Goal: Task Accomplishment & Management: Use online tool/utility

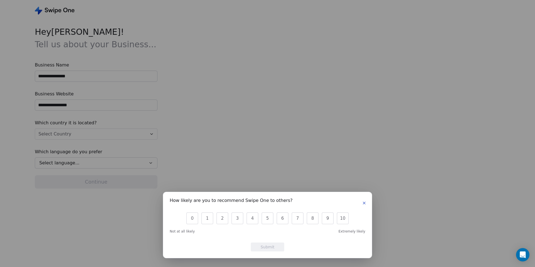
click at [365, 205] on icon "button" at bounding box center [364, 203] width 4 height 4
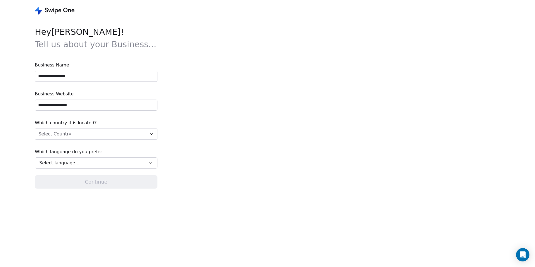
click at [96, 79] on input "**********" at bounding box center [96, 76] width 122 height 11
type input "**********"
click at [75, 105] on input "**********" at bounding box center [96, 105] width 122 height 11
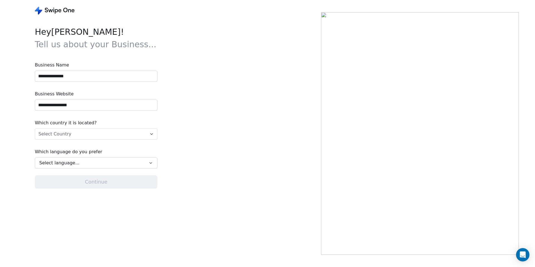
click at [75, 105] on input "**********" at bounding box center [96, 105] width 122 height 11
paste input "*******"
type input "**********"
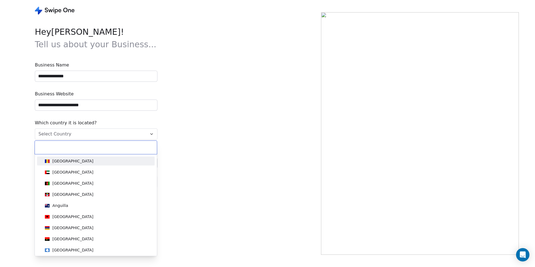
click at [83, 134] on html "**********" at bounding box center [267, 133] width 535 height 267
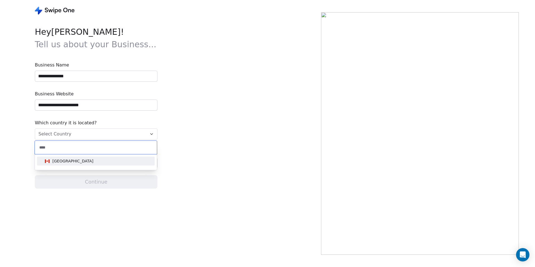
type input "****"
click at [70, 163] on div "[GEOGRAPHIC_DATA]" at bounding box center [96, 161] width 106 height 6
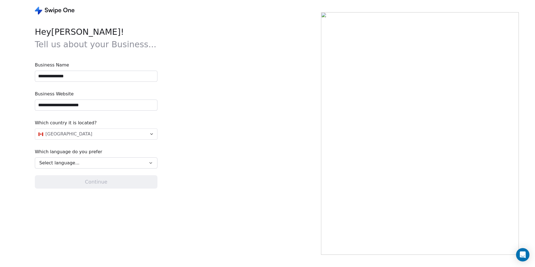
click at [82, 162] on div "Select language..." at bounding box center [92, 163] width 106 height 7
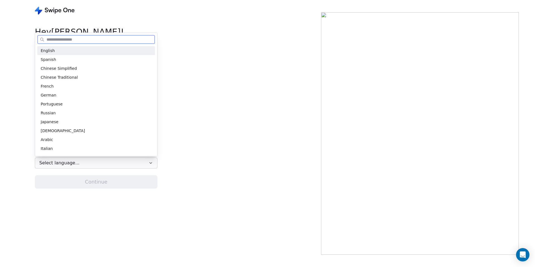
click at [77, 53] on div "English" at bounding box center [96, 51] width 111 height 6
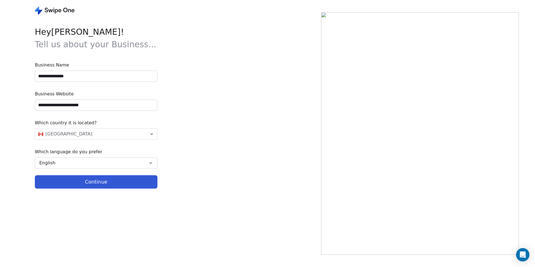
click at [92, 181] on button "Continue" at bounding box center [96, 181] width 123 height 13
type input "**********"
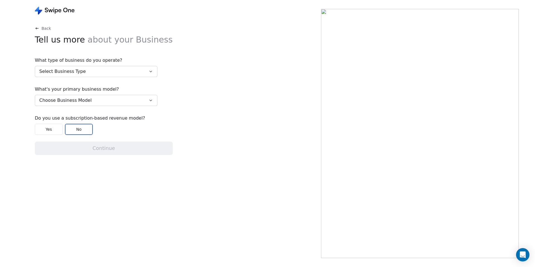
click at [84, 72] on button "Select Business Type" at bounding box center [96, 71] width 123 height 11
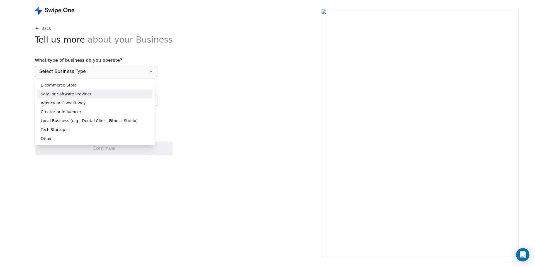
click at [79, 94] on span "SaaS or Software Provider" at bounding box center [66, 94] width 51 height 6
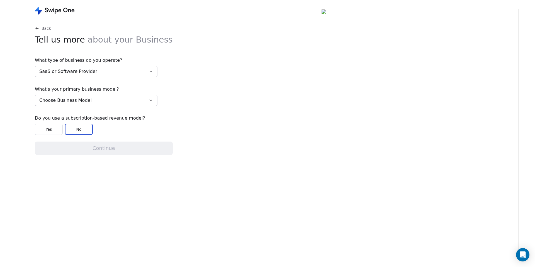
click at [73, 100] on span "Choose Business Model" at bounding box center [65, 100] width 52 height 7
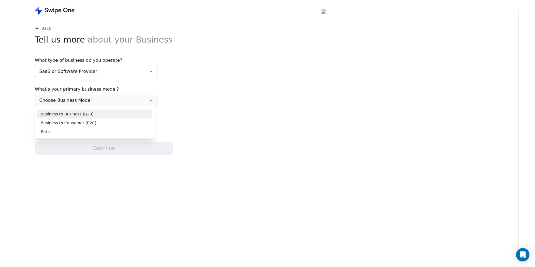
click at [78, 116] on span "Business to Business (B2B)" at bounding box center [67, 114] width 53 height 6
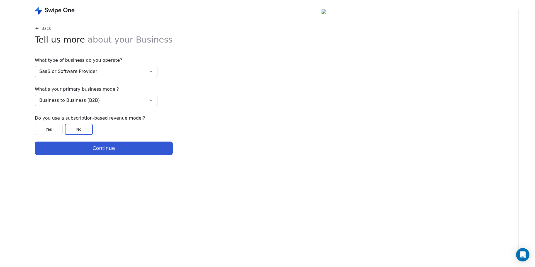
click at [53, 128] on button "Yes" at bounding box center [49, 129] width 28 height 11
click at [91, 154] on button "Continue" at bounding box center [104, 148] width 138 height 13
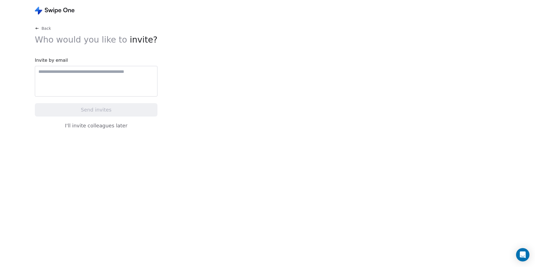
click at [90, 75] on div at bounding box center [96, 81] width 123 height 31
type input "**********"
click at [96, 126] on button "I'll invite colleagues later" at bounding box center [96, 126] width 123 height 12
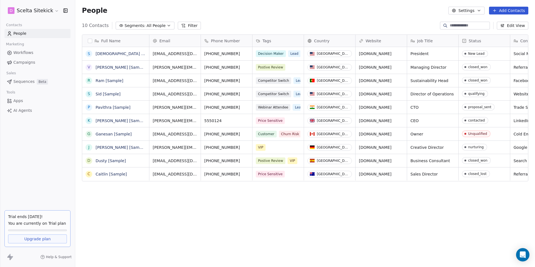
scroll to position [235, 459]
click at [17, 102] on span "Apps" at bounding box center [18, 101] width 10 height 6
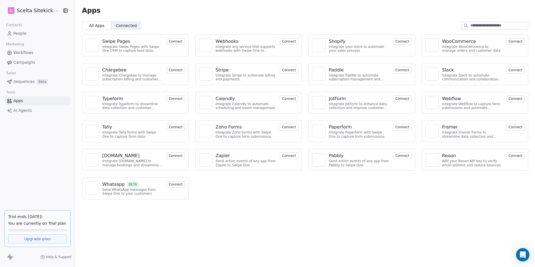
click at [175, 42] on button "Connect" at bounding box center [176, 41] width 18 height 7
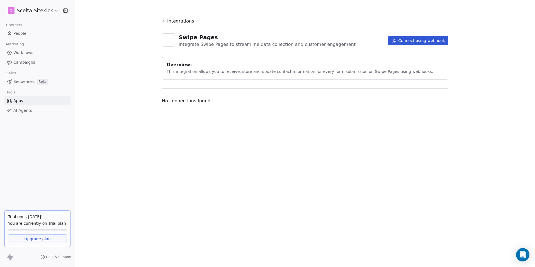
click at [417, 40] on button "Connect using webhook" at bounding box center [418, 40] width 60 height 9
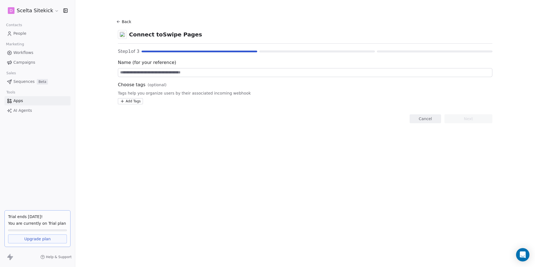
click at [172, 72] on input at bounding box center [305, 72] width 374 height 8
click at [166, 101] on div "Add Tags" at bounding box center [305, 101] width 374 height 6
click at [165, 102] on div "Add Tags" at bounding box center [305, 101] width 374 height 6
click at [185, 68] on div at bounding box center [305, 72] width 374 height 9
type input "**********"
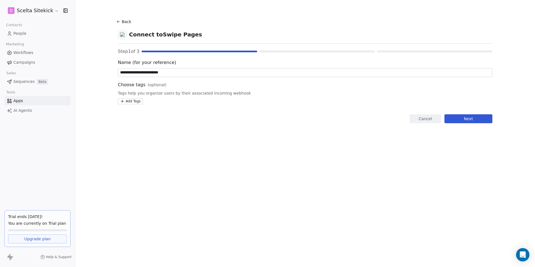
click at [469, 116] on button "Next" at bounding box center [468, 118] width 48 height 9
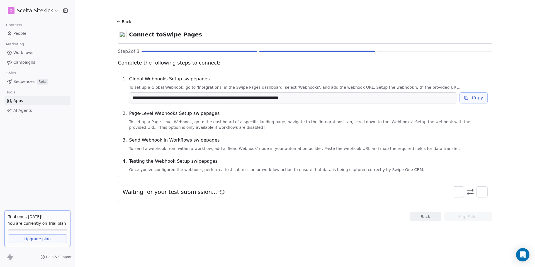
click at [473, 98] on button "Copy" at bounding box center [473, 97] width 28 height 11
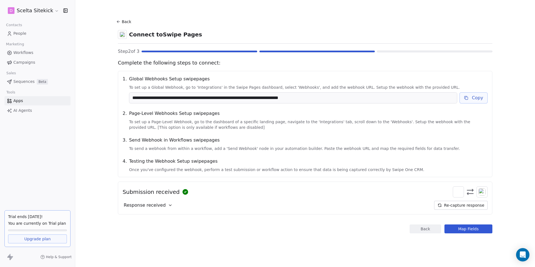
click at [164, 206] on div "Response received" at bounding box center [148, 205] width 51 height 9
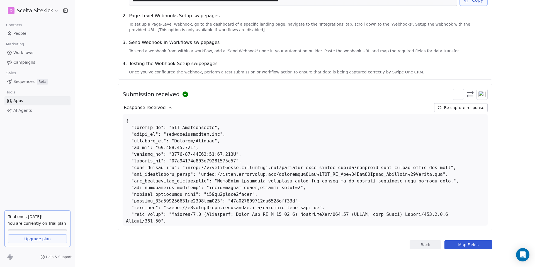
click at [161, 109] on span "Response received" at bounding box center [145, 107] width 42 height 7
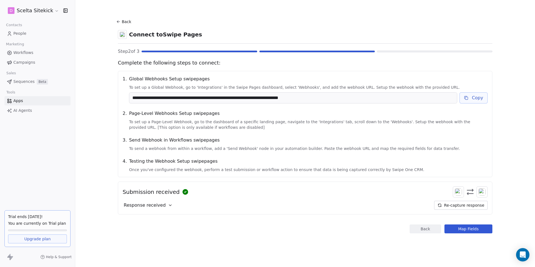
click at [469, 232] on button "Map Fields" at bounding box center [468, 229] width 48 height 9
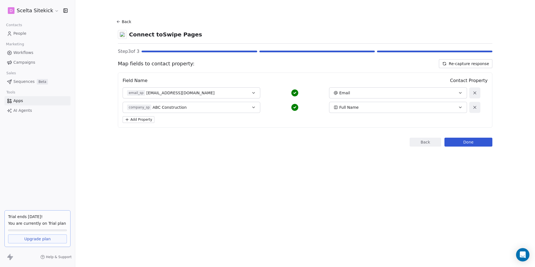
click at [363, 107] on div "Full Name" at bounding box center [391, 108] width 116 height 6
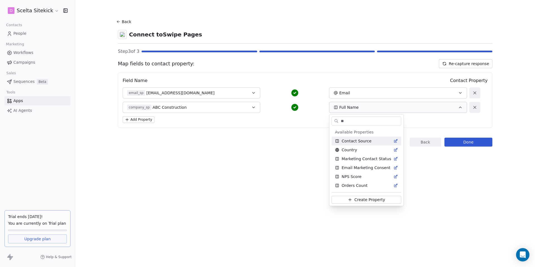
type input "*"
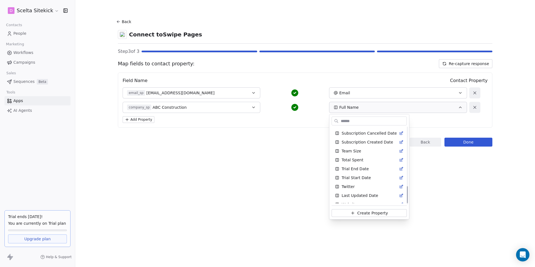
scroll to position [272, 0]
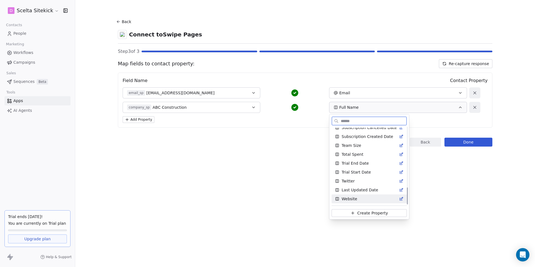
click at [364, 213] on span "Create Property" at bounding box center [372, 214] width 31 height 6
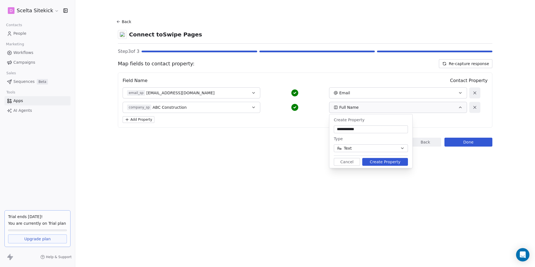
type input "**********"
click at [390, 162] on button "Create Property" at bounding box center [385, 162] width 46 height 8
click at [379, 161] on section "Back Connect to Swipe Pages Step 3 of 3 Map fields to contact property: Re-capt…" at bounding box center [304, 82] width 401 height 165
click at [470, 142] on button "Done" at bounding box center [468, 142] width 48 height 9
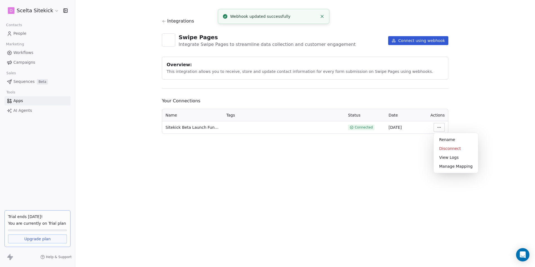
click at [442, 126] on html "D Scelta Sitekick Contacts People Marketing Workflows Campaigns Sales Sequences…" at bounding box center [267, 133] width 535 height 267
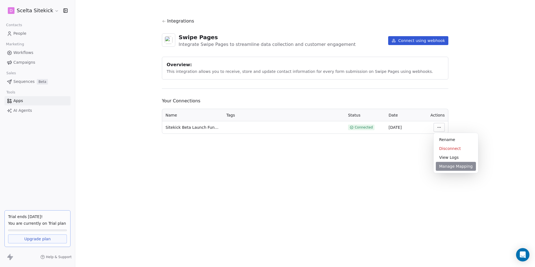
click at [440, 166] on div "Manage Mapping" at bounding box center [456, 166] width 40 height 9
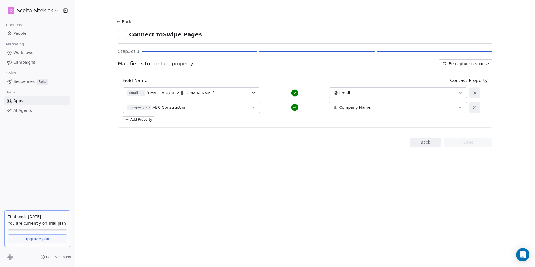
click at [141, 120] on button "Add Property" at bounding box center [139, 119] width 32 height 7
click at [176, 121] on button "Select a Field" at bounding box center [192, 121] width 138 height 11
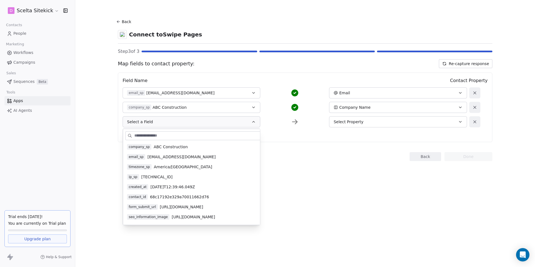
click at [182, 188] on span "2025-09-10T12:39:46.049Z" at bounding box center [172, 187] width 45 height 6
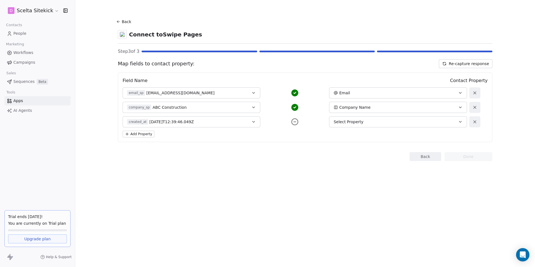
click at [383, 119] on div "Select Property" at bounding box center [391, 122] width 116 height 6
type input "*"
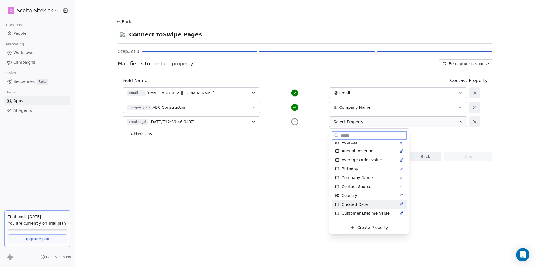
click at [361, 202] on span "Created Date" at bounding box center [354, 205] width 26 height 6
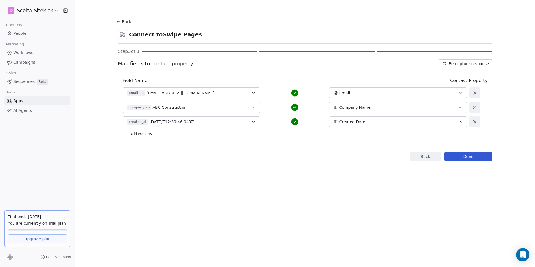
click at [462, 156] on button "Done" at bounding box center [468, 156] width 48 height 9
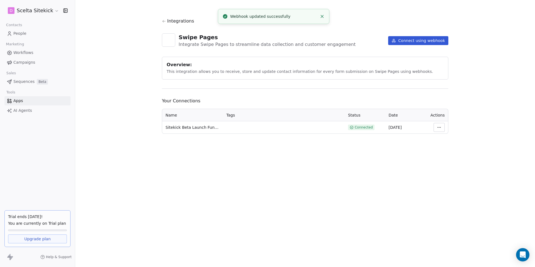
click at [27, 34] on link "People" at bounding box center [37, 33] width 66 height 9
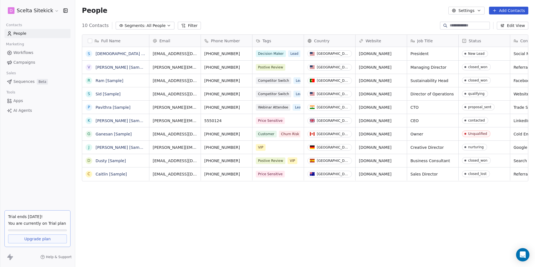
scroll to position [235, 459]
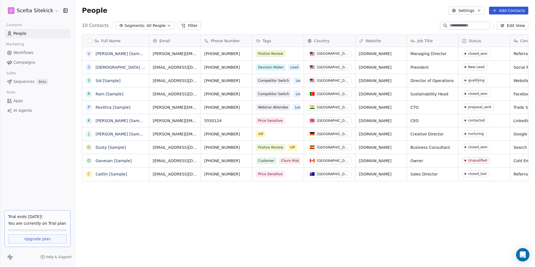
scroll to position [235, 459]
click at [19, 102] on span "Apps" at bounding box center [18, 101] width 10 height 6
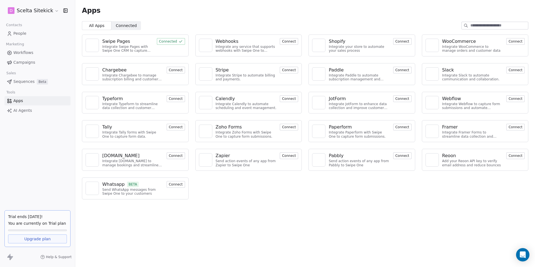
click at [122, 45] on div "Integrate Swipe Pages with Swipe One CRM to capture lead data." at bounding box center [127, 49] width 51 height 8
click at [127, 26] on span "Connected" at bounding box center [126, 26] width 21 height 6
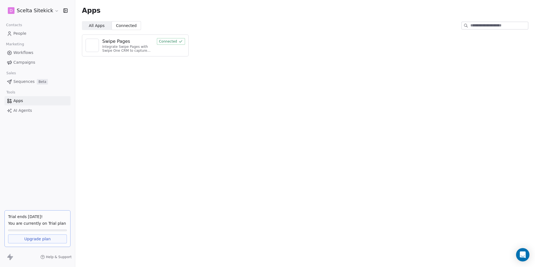
click at [131, 40] on div "Swipe Pages" at bounding box center [127, 41] width 51 height 7
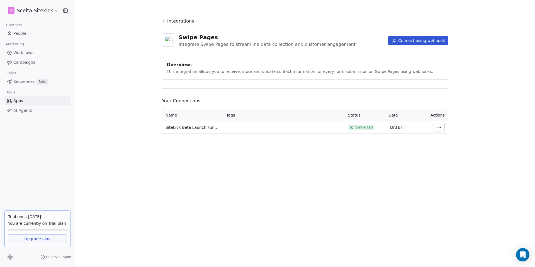
click at [25, 32] on span "People" at bounding box center [19, 34] width 13 height 6
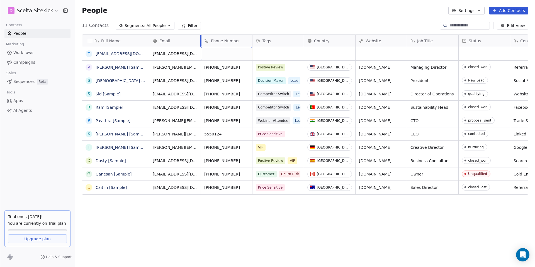
click at [200, 40] on div at bounding box center [200, 41] width 1 height 12
click at [512, 27] on button "Edit View" at bounding box center [511, 26] width 31 height 8
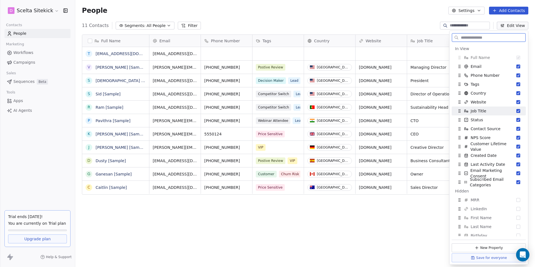
click at [519, 111] on button "Suggestions" at bounding box center [518, 111] width 4 height 4
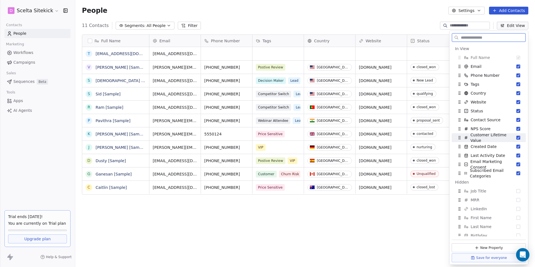
click at [518, 138] on button "Suggestions" at bounding box center [518, 138] width 4 height 4
click at [519, 130] on button "Suggestions" at bounding box center [518, 129] width 4 height 4
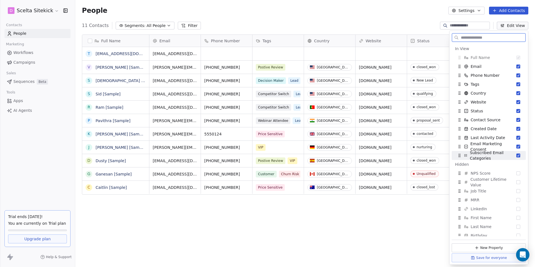
click at [518, 158] on div "Subscribed Email Categories" at bounding box center [489, 155] width 70 height 9
click at [429, 221] on div "Full Name t test@dmill.com V Vanessa [Sample] S Swami [Sample] S Sid [Sample] R…" at bounding box center [304, 147] width 459 height 235
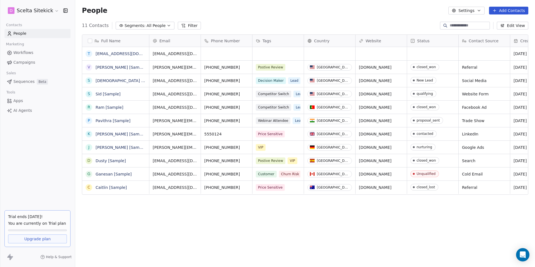
scroll to position [0, 150]
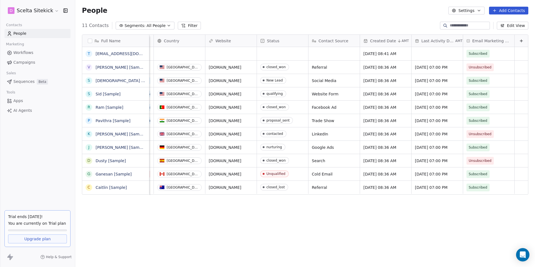
click at [522, 40] on icon at bounding box center [521, 41] width 4 height 4
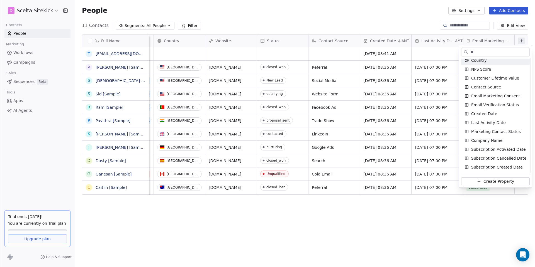
scroll to position [0, 0]
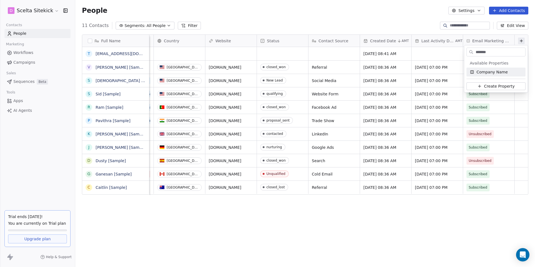
type input "*******"
click at [485, 73] on span "Company Name" at bounding box center [491, 72] width 31 height 6
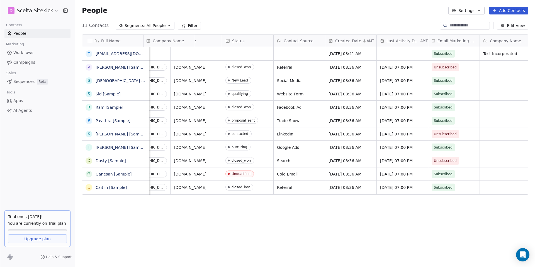
drag, startPoint x: 488, startPoint y: 39, endPoint x: 161, endPoint y: 45, distance: 326.7
click at [161, 46] on div "Full Name t test@dmill.com V Vanessa [Sample] S Swami [Sample] S Sid [Sample] R…" at bounding box center [305, 115] width 446 height 160
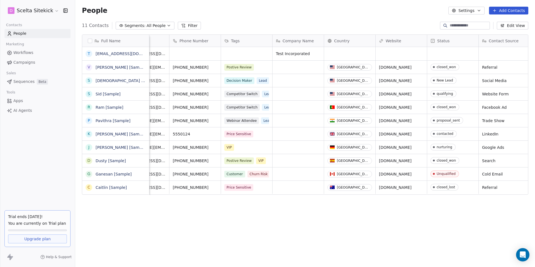
scroll to position [0, 0]
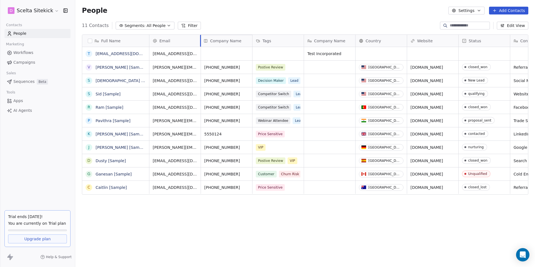
drag, startPoint x: 339, startPoint y: 41, endPoint x: 219, endPoint y: 39, distance: 120.9
click at [219, 39] on div "Full Name t test@dmill.com V Vanessa [Sample] S Swami [Sample] S Sid [Sample] R…" at bounding box center [305, 115] width 446 height 160
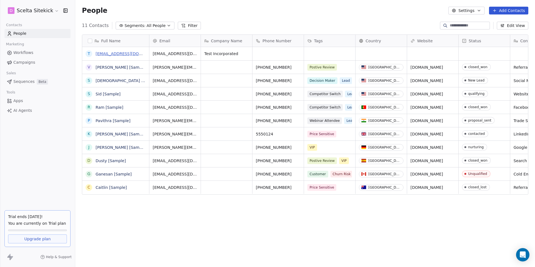
click at [123, 54] on link "[EMAIL_ADDRESS][DOMAIN_NAME]" at bounding box center [130, 54] width 68 height 4
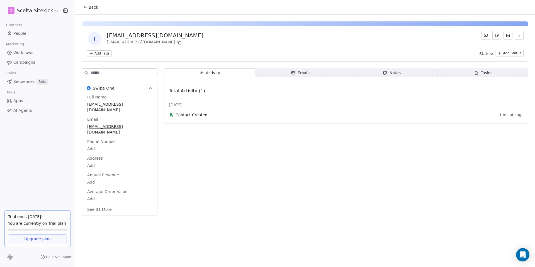
click at [295, 72] on icon "button" at bounding box center [292, 73] width 3 height 3
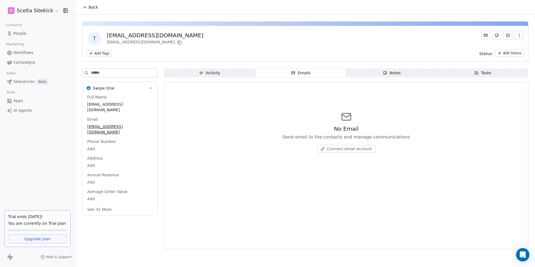
click at [381, 72] on span "Notes Notes" at bounding box center [391, 72] width 91 height 9
click at [345, 149] on span "Create a Note" at bounding box center [349, 149] width 27 height 6
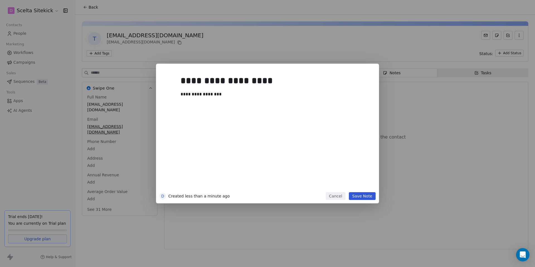
click at [371, 195] on button "Save Note" at bounding box center [362, 196] width 27 height 8
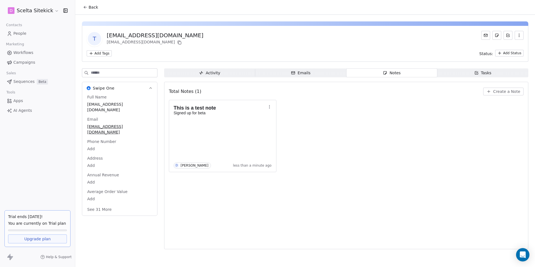
click at [340, 162] on div "This is a test note Signed up for beta D David Mill less than a minute ago" at bounding box center [346, 136] width 354 height 72
click at [476, 72] on icon "button" at bounding box center [476, 73] width 4 height 4
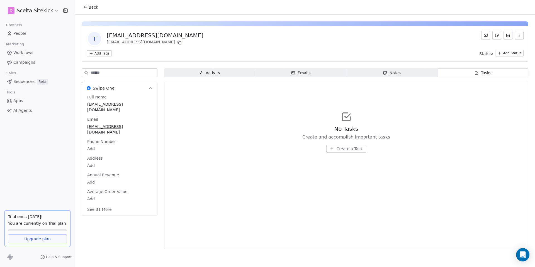
click at [514, 51] on html "D Scelta Sitekick Contacts People Marketing Workflows Campaigns Sales Sequences…" at bounding box center [267, 133] width 535 height 267
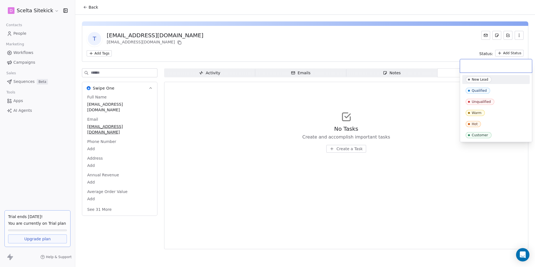
click at [491, 80] on div "New Lead" at bounding box center [495, 80] width 61 height 6
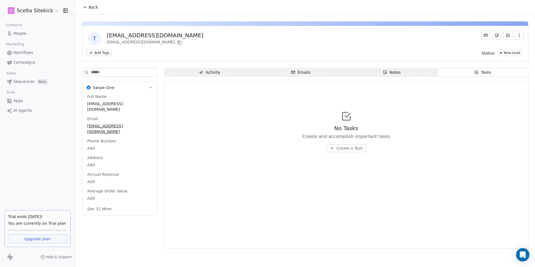
click at [92, 136] on body "D Scelta Sitekick Contacts People Marketing Workflows Campaigns Sales Sequences…" at bounding box center [267, 133] width 535 height 267
click at [135, 124] on html "D Scelta Sitekick Contacts People Marketing Workflows Campaigns Sales Sequences…" at bounding box center [267, 133] width 535 height 267
click at [95, 40] on span "t" at bounding box center [94, 38] width 13 height 13
click at [96, 37] on span "t" at bounding box center [94, 38] width 13 height 13
click at [520, 33] on icon "button" at bounding box center [519, 35] width 4 height 4
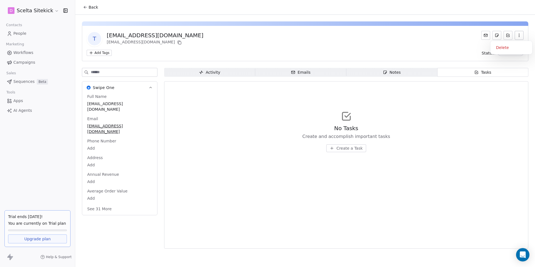
click at [520, 33] on icon "button" at bounding box center [519, 35] width 4 height 4
click at [98, 40] on span "t" at bounding box center [94, 38] width 13 height 13
click at [32, 31] on link "People" at bounding box center [37, 33] width 66 height 9
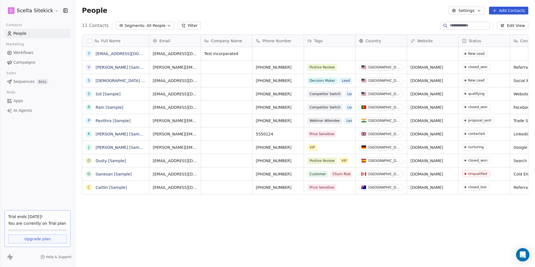
scroll to position [235, 459]
click at [89, 55] on button "grid" at bounding box center [88, 54] width 4 height 4
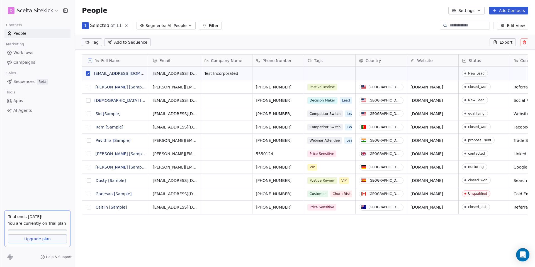
click at [118, 40] on span "Add to Sequence" at bounding box center [130, 43] width 33 height 6
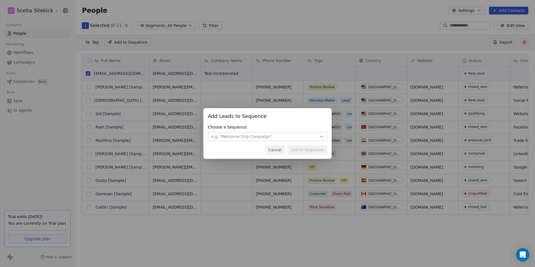
click at [259, 135] on span "e.g. "Welcome Drip Campaign"" at bounding box center [241, 137] width 60 height 6
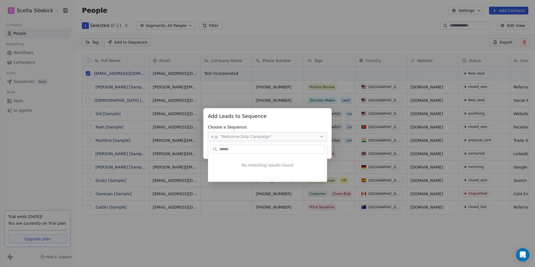
click at [263, 136] on div "Add Leads to Sequence Add Leads to Sequence Choose a Sequence: e.g. "Welcome Dr…" at bounding box center [267, 133] width 535 height 51
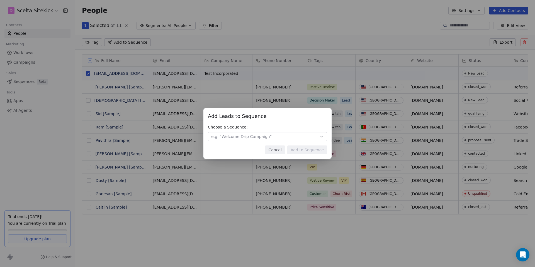
click at [277, 150] on button "Cancel" at bounding box center [275, 150] width 20 height 9
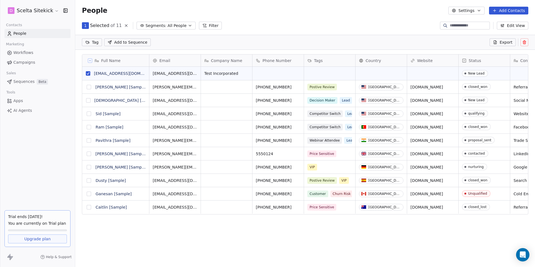
click at [46, 50] on link "Workflows" at bounding box center [37, 52] width 66 height 9
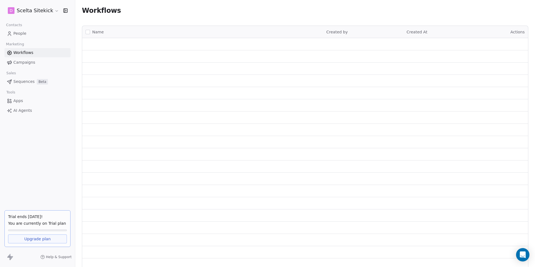
click at [26, 61] on span "Campaigns" at bounding box center [24, 63] width 22 height 6
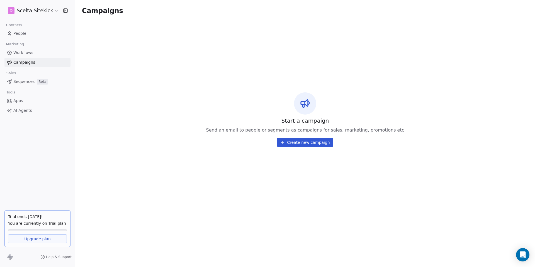
click at [298, 140] on button "Create new campaign" at bounding box center [305, 142] width 56 height 9
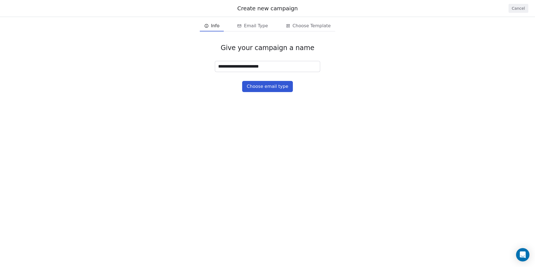
type input "**********"
click at [258, 83] on button "Choose email type" at bounding box center [267, 86] width 50 height 11
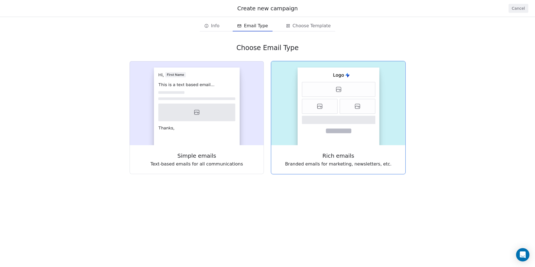
click at [322, 142] on rect at bounding box center [338, 107] width 82 height 78
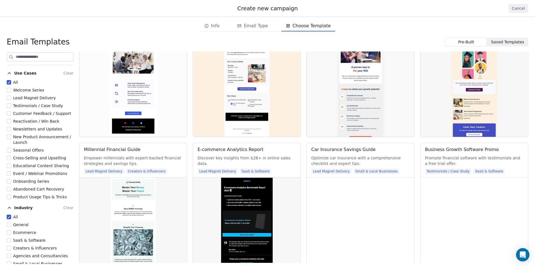
scroll to position [10, 0]
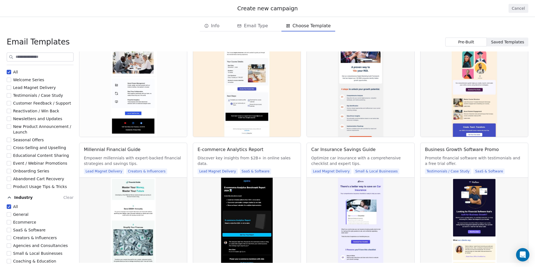
click at [9, 231] on button "SaaS & Software" at bounding box center [9, 230] width 4 height 6
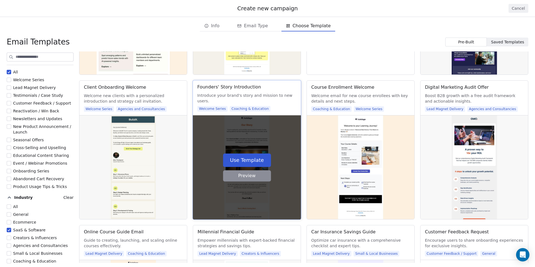
scroll to position [246, 0]
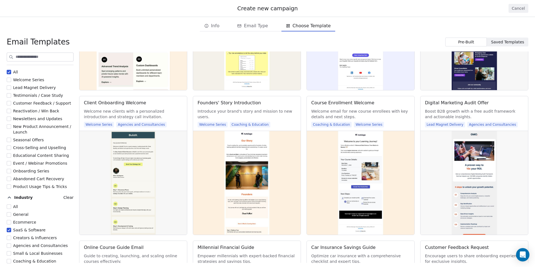
click at [35, 79] on span "Welcome Series" at bounding box center [28, 80] width 31 height 4
click at [11, 79] on button "Welcome Series" at bounding box center [9, 80] width 4 height 6
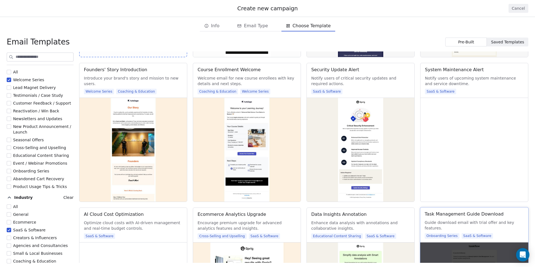
scroll to position [0, 0]
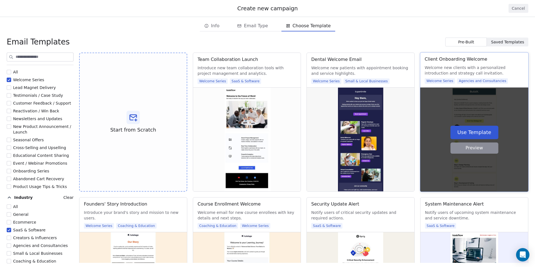
click at [474, 148] on button "Preview" at bounding box center [474, 148] width 48 height 11
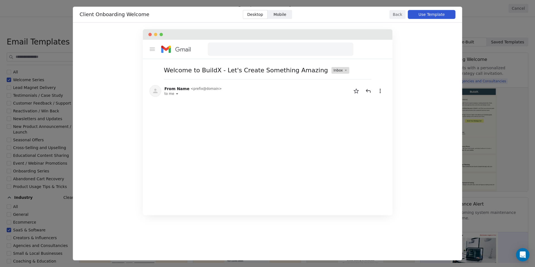
click at [393, 14] on button "Back" at bounding box center [397, 14] width 16 height 9
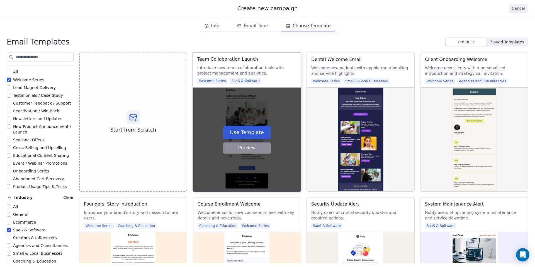
click at [249, 150] on button "Preview" at bounding box center [247, 148] width 48 height 11
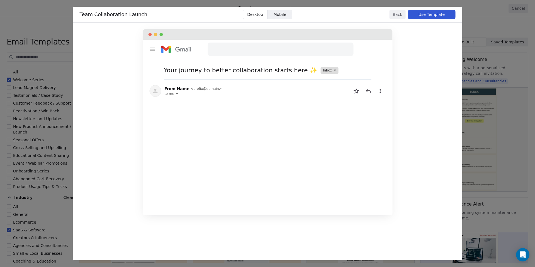
click at [419, 16] on button "Use Template" at bounding box center [432, 14] width 48 height 9
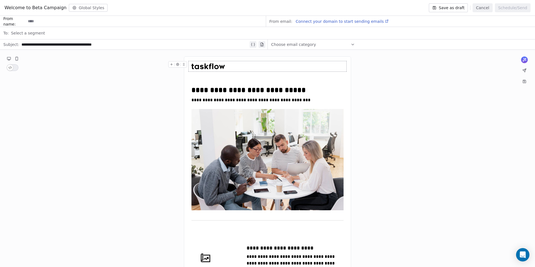
click at [207, 65] on img at bounding box center [207, 66] width 33 height 6
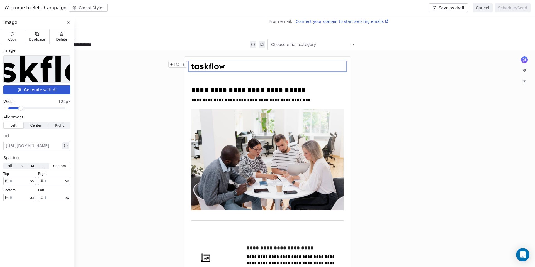
click at [38, 59] on img at bounding box center [37, 69] width 154 height 27
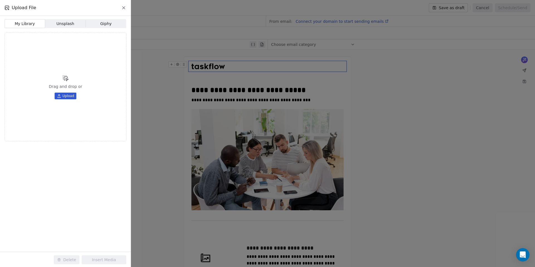
click at [67, 93] on button "Upload" at bounding box center [66, 96] width 22 height 7
click at [27, 59] on div at bounding box center [24, 62] width 39 height 33
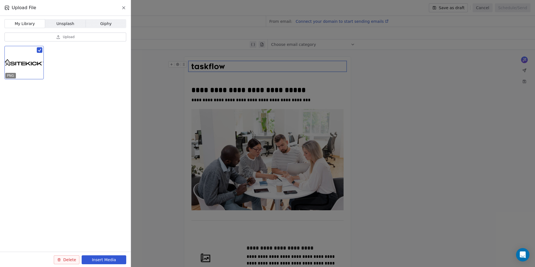
click at [109, 262] on button "Insert Media" at bounding box center [104, 260] width 45 height 9
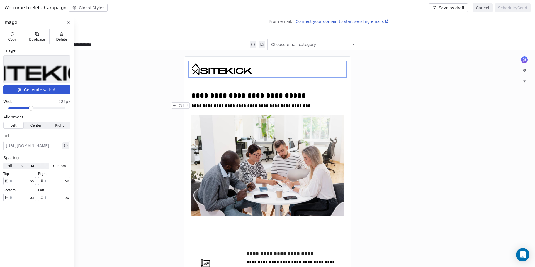
click at [31, 107] on span at bounding box center [30, 108] width 3 height 3
click at [260, 94] on div "**********" at bounding box center [267, 95] width 152 height 11
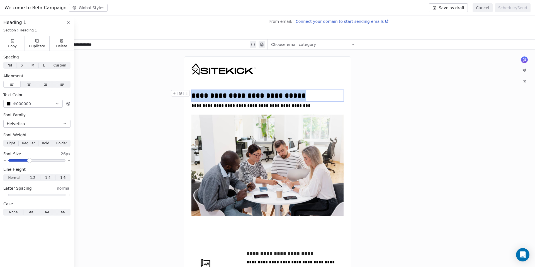
click at [260, 94] on div "**********" at bounding box center [267, 95] width 152 height 11
click at [294, 94] on div "**********" at bounding box center [267, 95] width 152 height 11
click at [304, 93] on div "**********" at bounding box center [267, 95] width 152 height 11
click at [319, 44] on div "Choose email category" at bounding box center [313, 44] width 84 height 9
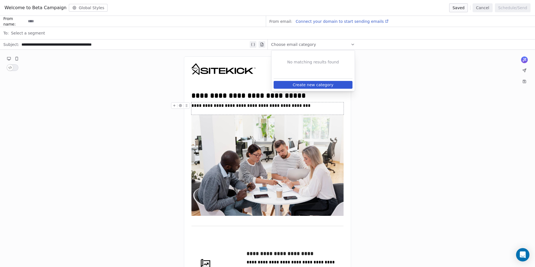
click at [36, 21] on input at bounding box center [145, 21] width 239 height 10
type input "*****"
click at [29, 30] on span "Select a segment" at bounding box center [28, 33] width 34 height 6
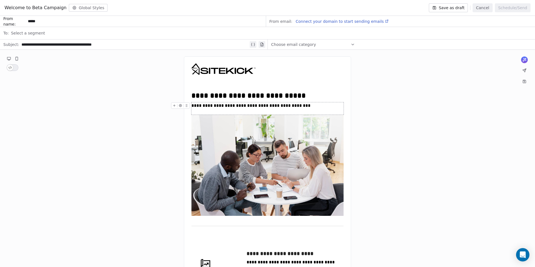
click at [112, 42] on div "**********" at bounding box center [134, 44] width 227 height 7
click at [448, 8] on button "Save as draft" at bounding box center [448, 7] width 39 height 9
click at [487, 8] on button "Cancel" at bounding box center [482, 7] width 20 height 9
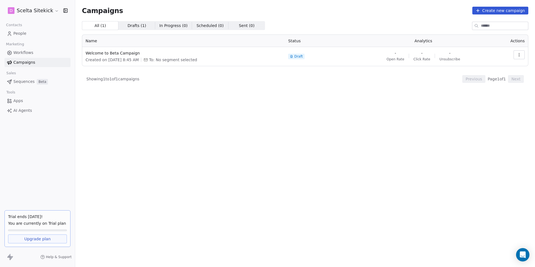
click at [22, 34] on span "People" at bounding box center [19, 34] width 13 height 6
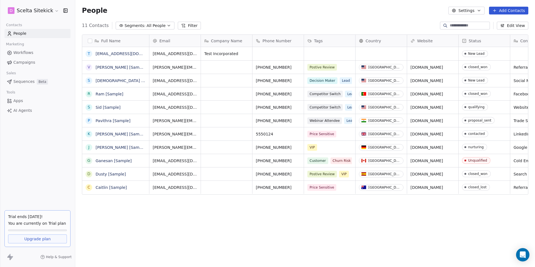
scroll to position [235, 459]
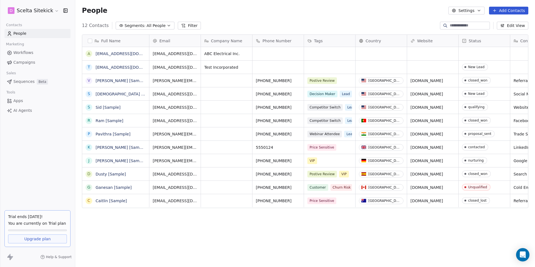
scroll to position [235, 459]
click at [113, 54] on link "ave@scelta.ca" at bounding box center [130, 54] width 68 height 4
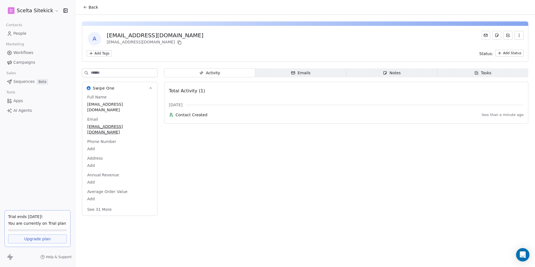
click at [92, 137] on body "D Scelta Sitekick Contacts People Marketing Workflows Campaigns Sales Sequences…" at bounding box center [267, 133] width 535 height 267
click at [125, 131] on html "D Scelta Sitekick Contacts People Marketing Workflows Campaigns Sales Sequences…" at bounding box center [267, 133] width 535 height 267
click at [92, 151] on body "D Scelta Sitekick Contacts People Marketing Workflows Campaigns Sales Sequences…" at bounding box center [267, 133] width 535 height 267
click at [126, 115] on html "D Scelta Sitekick Contacts People Marketing Workflows Campaigns Sales Sequences…" at bounding box center [267, 133] width 535 height 267
click at [295, 72] on icon "button" at bounding box center [292, 73] width 3 height 3
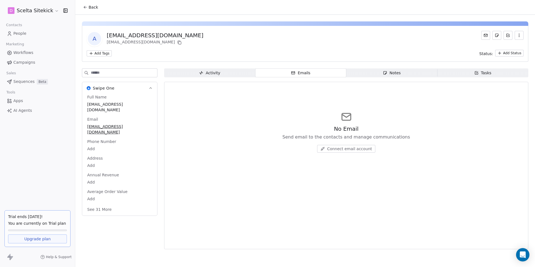
click at [402, 71] on span "Notes Notes" at bounding box center [391, 72] width 91 height 9
click at [338, 153] on div "No Notes Note down key insights and details about the contact Create a Note" at bounding box center [346, 132] width 354 height 68
click at [337, 149] on span "Create a Note" at bounding box center [349, 149] width 27 height 6
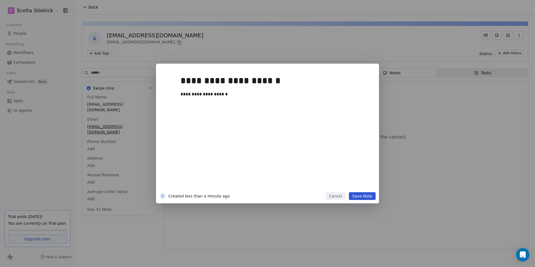
click at [362, 193] on button "Save Note" at bounding box center [362, 196] width 27 height 8
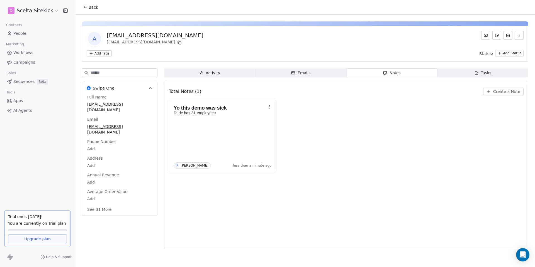
click at [469, 71] on span "Tasks Tasks" at bounding box center [482, 72] width 91 height 9
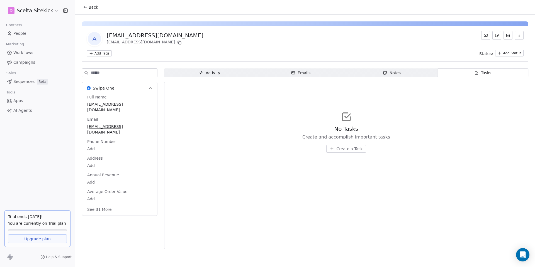
click at [352, 146] on button "Create a Task" at bounding box center [346, 149] width 40 height 8
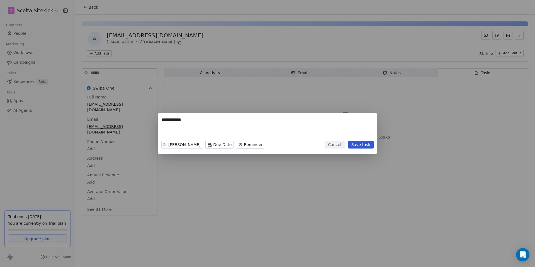
type textarea "*********"
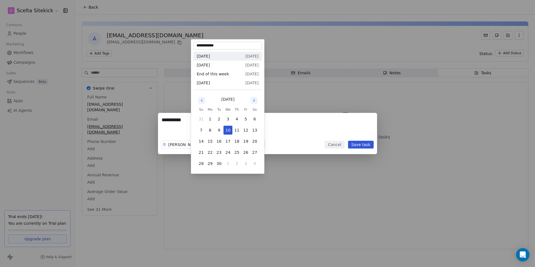
click at [205, 142] on body "**********" at bounding box center [267, 133] width 535 height 267
click at [228, 140] on button "17" at bounding box center [227, 141] width 9 height 9
type input "**********"
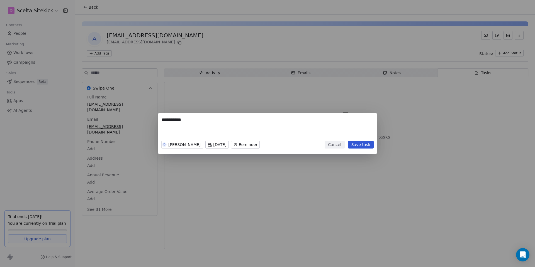
click at [357, 144] on button "Save task" at bounding box center [361, 145] width 26 height 8
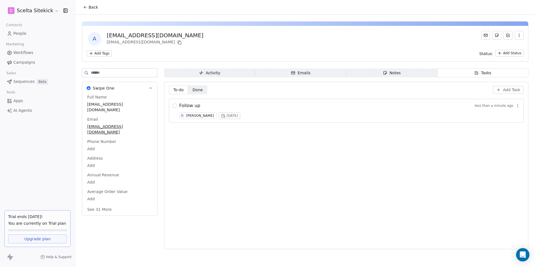
click at [299, 179] on div "To-do To-do Done Done Add Task Follow up less than a minute ago D David Mill In…" at bounding box center [346, 165] width 354 height 160
click at [503, 53] on html "D Scelta Sitekick Contacts People Marketing Workflows Campaigns Sales Sequences…" at bounding box center [267, 133] width 535 height 267
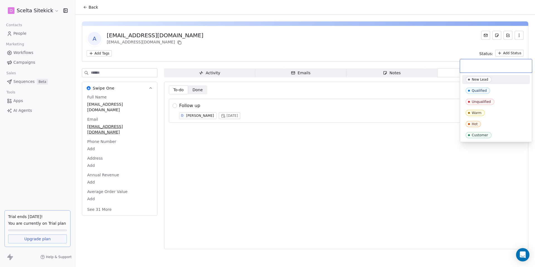
click at [480, 79] on div "New Lead" at bounding box center [479, 80] width 16 height 4
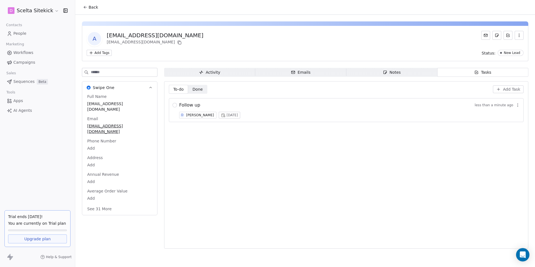
click at [385, 132] on div "To-do To-do Done Done Add Task Follow up less than a minute ago D David Mill In…" at bounding box center [346, 165] width 354 height 160
click at [102, 54] on html "D Scelta Sitekick Contacts People Marketing Workflows Campaigns Sales Sequences…" at bounding box center [267, 133] width 535 height 267
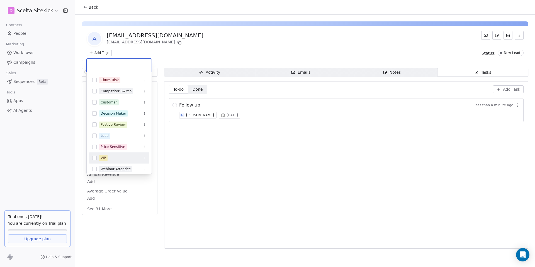
scroll to position [3, 0]
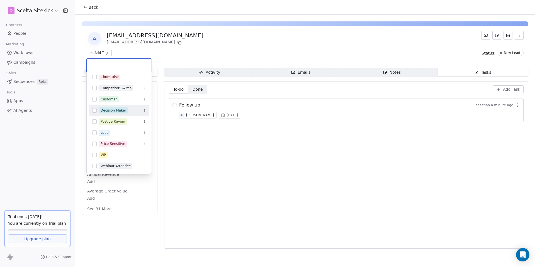
click at [105, 109] on div "Decision Maker" at bounding box center [114, 110] width 26 height 5
click at [274, 169] on html "D Scelta Sitekick Contacts People Marketing Workflows Campaigns Sales Sequences…" at bounding box center [267, 133] width 535 height 267
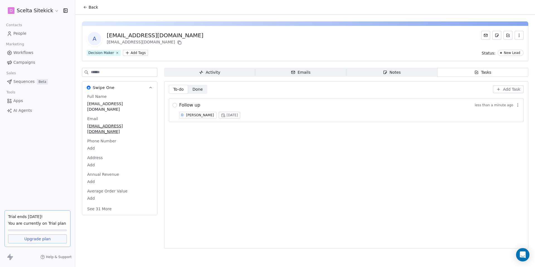
click at [36, 34] on link "People" at bounding box center [37, 33] width 66 height 9
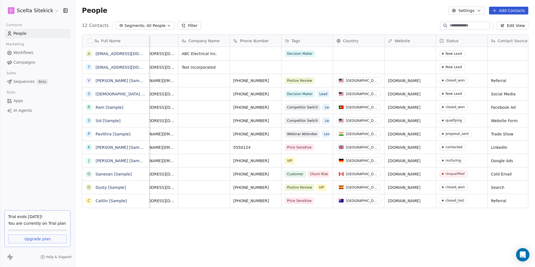
scroll to position [0, 25]
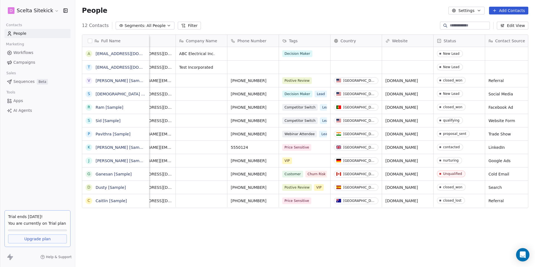
click at [515, 28] on button "Edit View" at bounding box center [511, 26] width 31 height 8
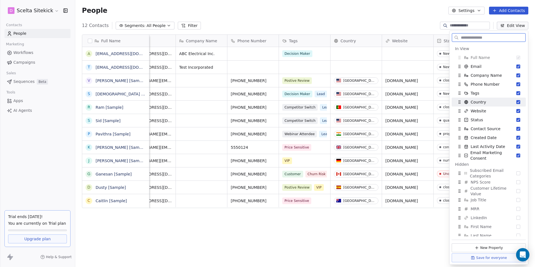
click at [518, 101] on button "Suggestions" at bounding box center [518, 102] width 4 height 4
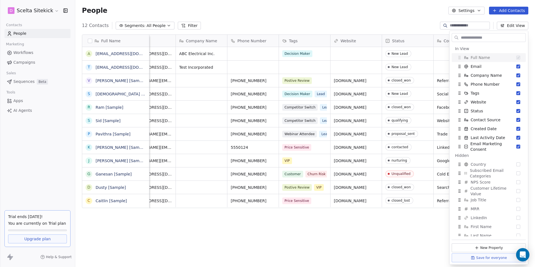
click at [390, 21] on div "People Settings Add Contacts" at bounding box center [304, 10] width 459 height 21
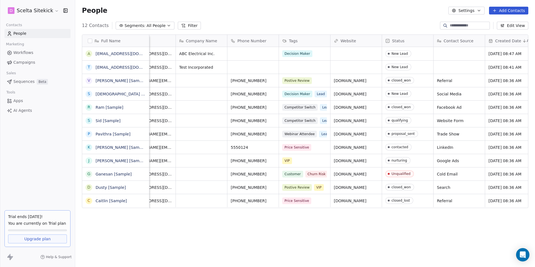
scroll to position [0, 0]
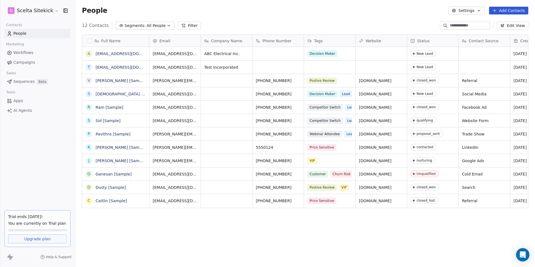
click at [26, 64] on span "Campaigns" at bounding box center [24, 63] width 22 height 6
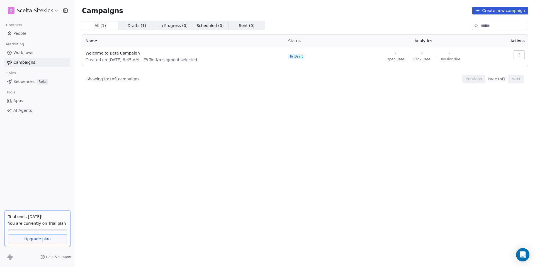
click at [25, 35] on span "People" at bounding box center [19, 34] width 13 height 6
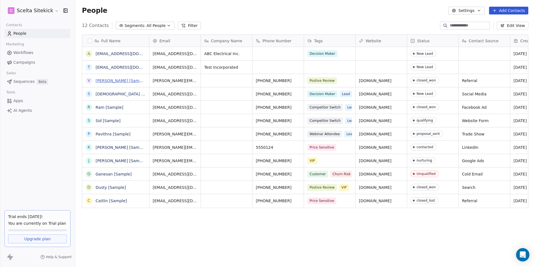
scroll to position [235, 459]
click at [108, 53] on link "[EMAIL_ADDRESS][DOMAIN_NAME]" at bounding box center [130, 54] width 68 height 4
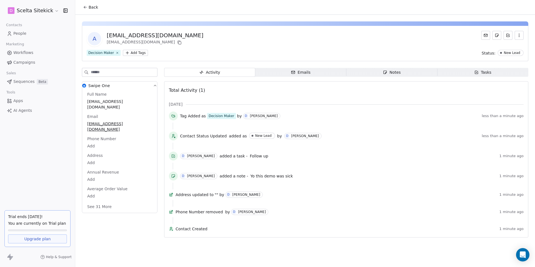
click at [521, 38] on button "button" at bounding box center [518, 35] width 9 height 9
click at [469, 46] on div "a ave@scelta.ca ave@scelta.ca" at bounding box center [305, 39] width 437 height 16
click at [39, 148] on div "D Scelta Sitekick Contacts People Marketing Workflows Campaigns Sales Sequences…" at bounding box center [37, 133] width 75 height 267
click at [22, 58] on link "Campaigns" at bounding box center [37, 62] width 66 height 9
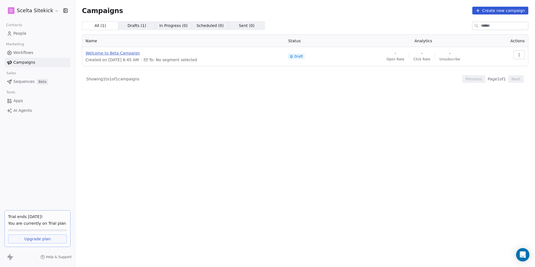
click at [114, 52] on span "Welcome to Beta Campaign" at bounding box center [183, 53] width 196 height 6
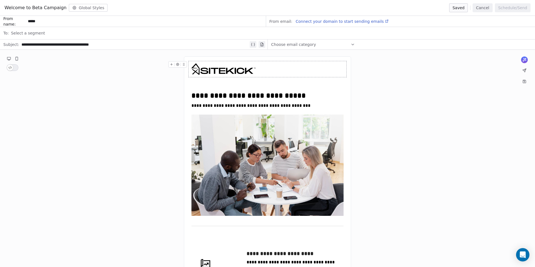
click at [484, 6] on button "Cancel" at bounding box center [482, 7] width 20 height 9
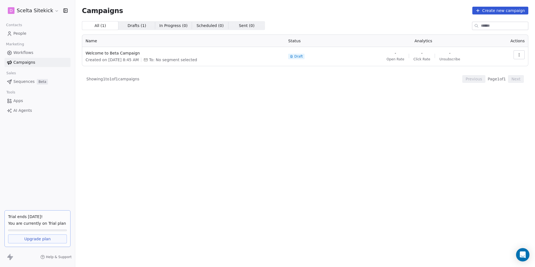
click at [28, 54] on span "Workflows" at bounding box center [23, 53] width 20 height 6
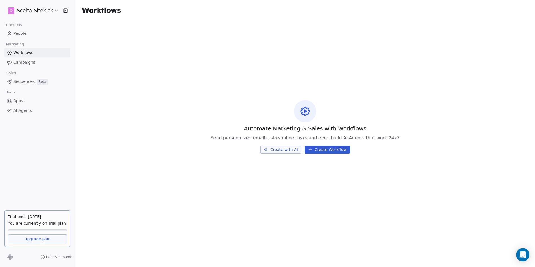
click at [291, 149] on button "Create with AI" at bounding box center [280, 150] width 41 height 8
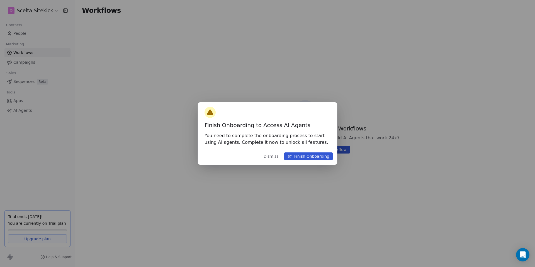
click at [275, 154] on button "Dismiss" at bounding box center [271, 156] width 22 height 10
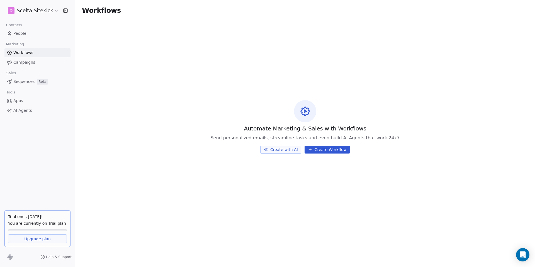
click at [324, 152] on button "Create Workflow" at bounding box center [326, 150] width 45 height 8
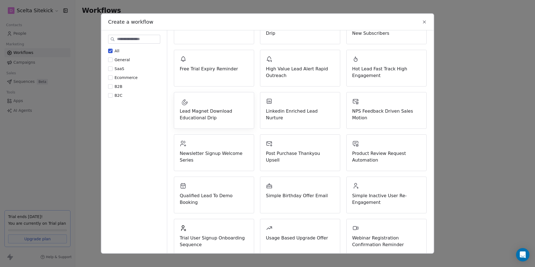
scroll to position [93, 0]
click at [114, 71] on span "SaaS" at bounding box center [119, 69] width 10 height 6
click at [112, 71] on button "SaaS" at bounding box center [110, 69] width 4 height 6
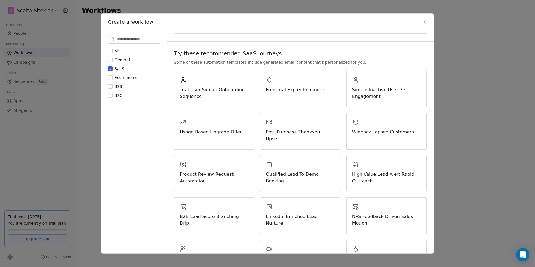
scroll to position [29, 0]
click at [226, 94] on span "Trial User Signup Onboarding Sequence" at bounding box center [214, 92] width 68 height 13
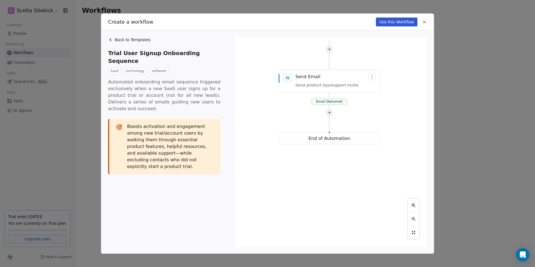
click at [139, 38] on span "Back to Templates" at bounding box center [133, 40] width 36 height 6
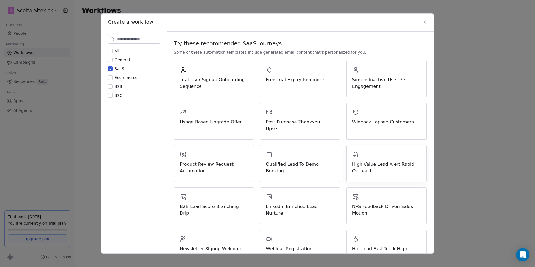
scroll to position [33, 0]
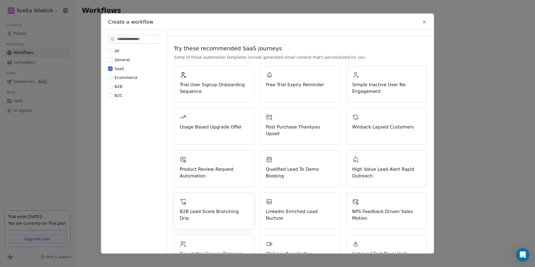
click at [234, 209] on span "B2B Lead Score Branching Drip" at bounding box center [214, 215] width 68 height 13
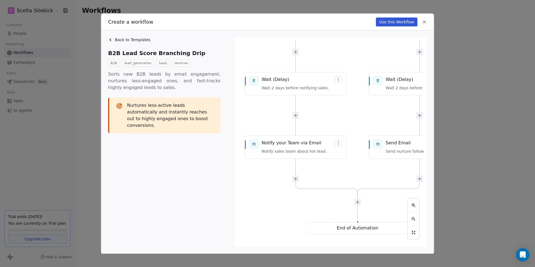
click at [116, 36] on div "Back to Templates B2B Lead Score Branching Drip B2B lead_generation SaaS servic…" at bounding box center [267, 142] width 332 height 224
click at [122, 38] on span "Back to Templates" at bounding box center [133, 40] width 36 height 6
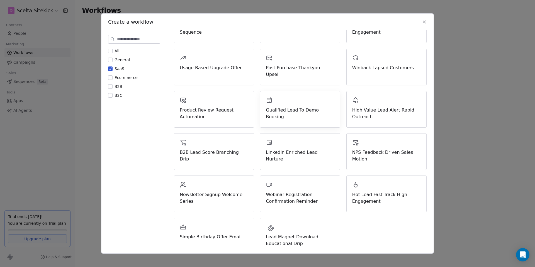
scroll to position [99, 0]
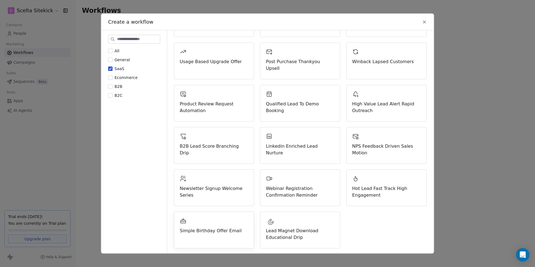
click at [214, 230] on span "Simple Birthday Offer Email" at bounding box center [214, 231] width 68 height 7
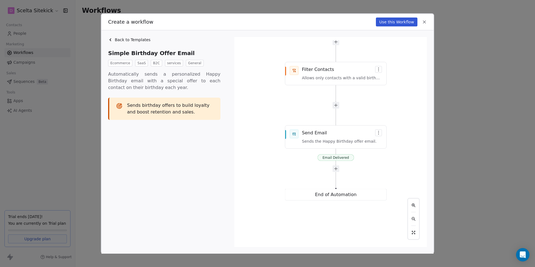
click at [424, 20] on icon at bounding box center [424, 21] width 5 height 5
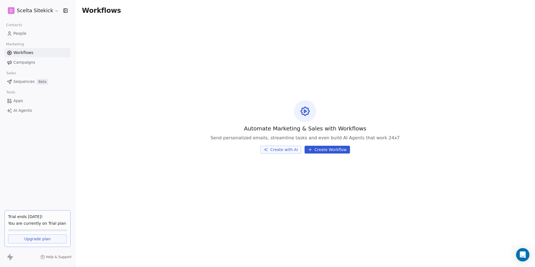
click at [24, 65] on span "Campaigns" at bounding box center [24, 63] width 22 height 6
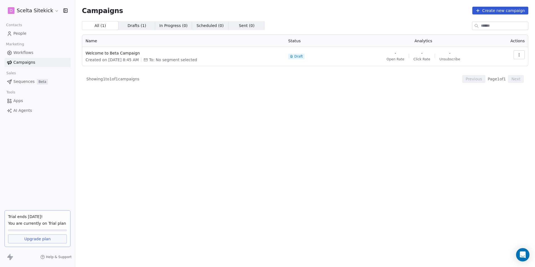
click at [500, 7] on button "Create new campaign" at bounding box center [500, 11] width 56 height 8
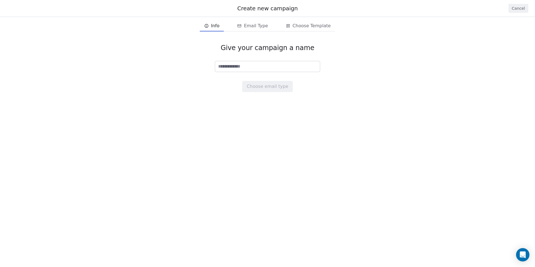
click at [249, 68] on input at bounding box center [267, 66] width 105 height 11
type input "**********"
click at [255, 87] on button "Choose email type" at bounding box center [267, 86] width 50 height 11
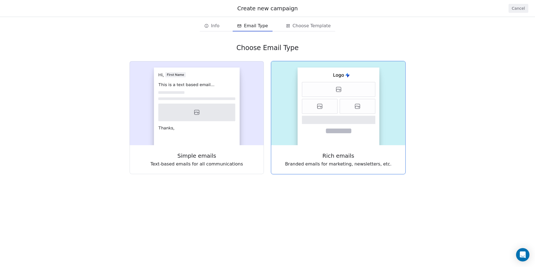
click at [344, 107] on icon at bounding box center [357, 106] width 35 height 15
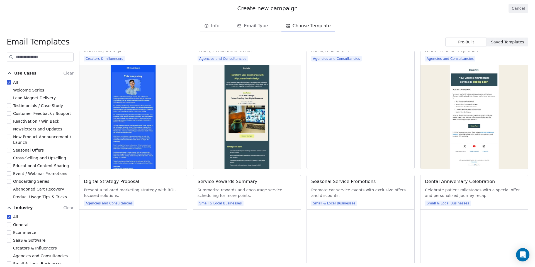
scroll to position [10, 0]
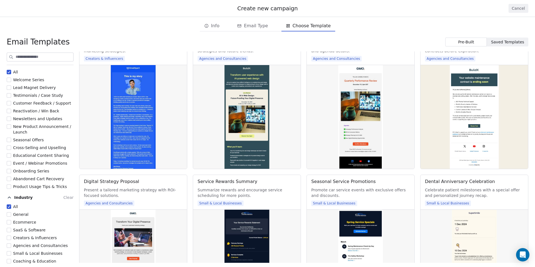
click at [19, 140] on span "Seasonal Offers" at bounding box center [28, 140] width 31 height 4
click at [11, 140] on button "Seasonal Offers" at bounding box center [9, 140] width 4 height 6
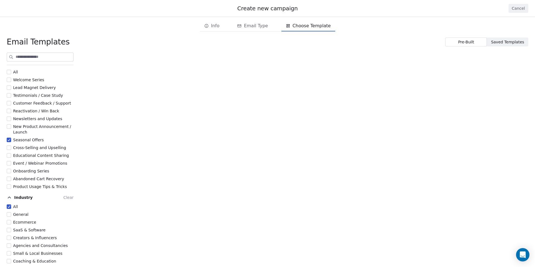
scroll to position [0, 0]
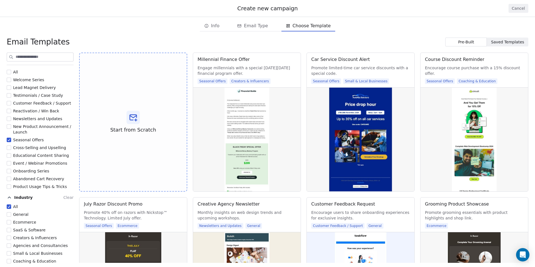
click at [31, 129] on span "New Product Announcement / Launch" at bounding box center [43, 129] width 60 height 11
click at [11, 129] on button "New Product Announcement / Launch" at bounding box center [9, 127] width 4 height 6
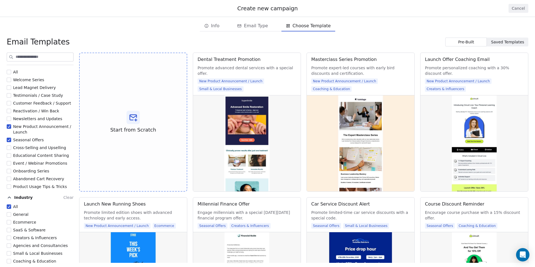
click at [9, 230] on button "SaaS & Software" at bounding box center [9, 230] width 4 height 6
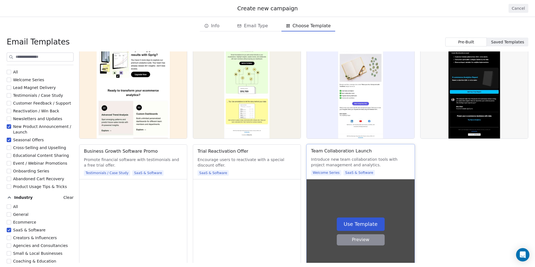
scroll to position [513, 0]
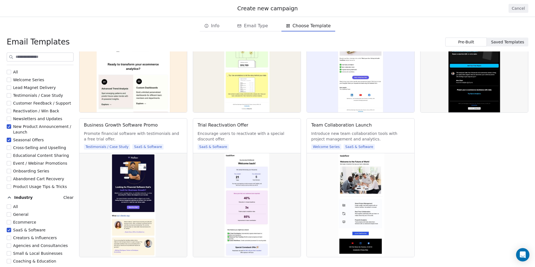
click at [518, 8] on button "Cancel" at bounding box center [518, 8] width 20 height 9
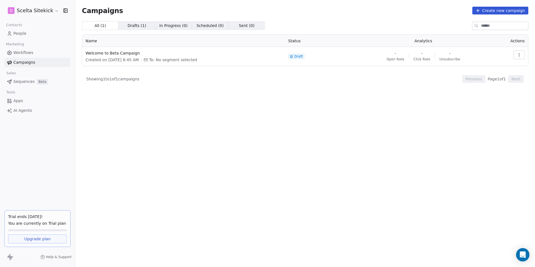
click at [22, 33] on span "People" at bounding box center [19, 34] width 13 height 6
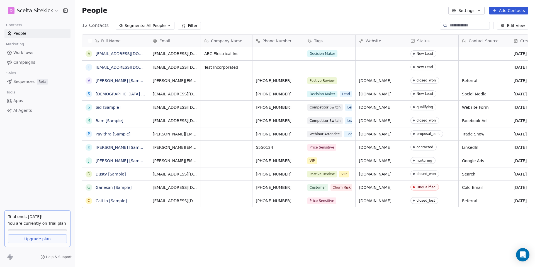
scroll to position [235, 459]
click at [158, 26] on span "All People" at bounding box center [155, 26] width 19 height 6
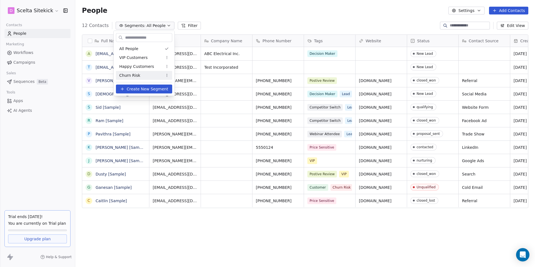
click at [136, 88] on span "Create New Segment" at bounding box center [147, 89] width 41 height 6
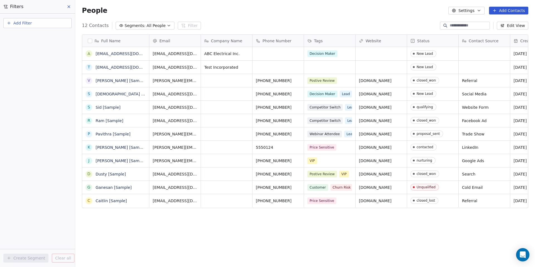
click at [24, 24] on span "Add Filter" at bounding box center [22, 23] width 18 height 6
click at [38, 36] on span "Contact properties" at bounding box center [27, 36] width 36 height 6
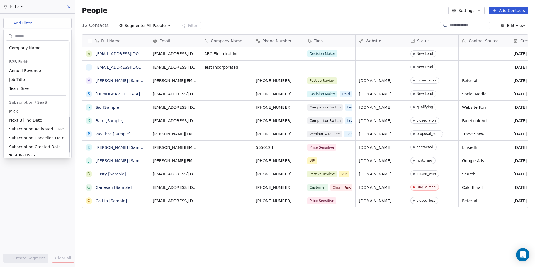
scroll to position [255, 0]
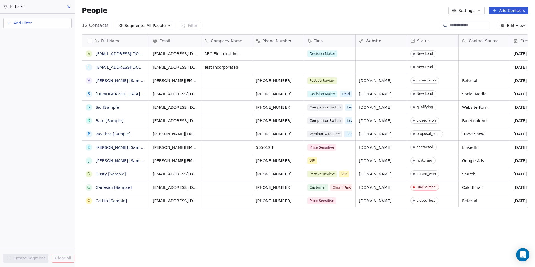
click at [27, 173] on html "D Scelta Sitekick Contacts People Marketing Workflows Campaigns Sales Sequences…" at bounding box center [267, 133] width 535 height 267
click at [68, 7] on icon at bounding box center [69, 6] width 4 height 4
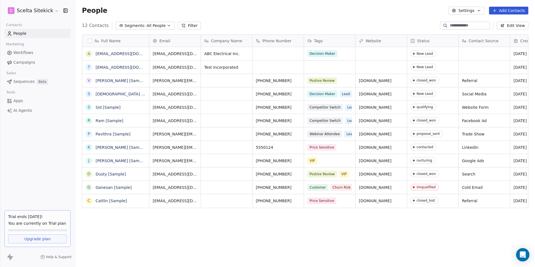
click at [203, 21] on div "People Settings Add Contacts" at bounding box center [304, 10] width 459 height 21
click at [218, 23] on div "12 Contacts Segments: All People Filter Edit View" at bounding box center [304, 25] width 459 height 9
click at [345, 22] on div "12 Contacts Segments: All People Filter Edit View" at bounding box center [304, 25] width 459 height 9
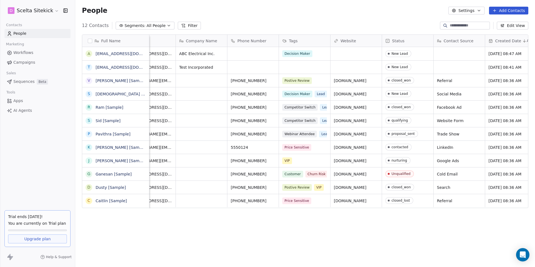
scroll to position [0, 0]
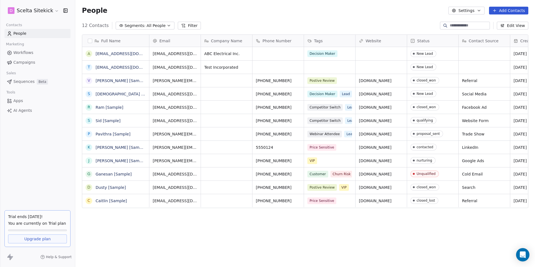
click at [34, 239] on span "Upgrade plan" at bounding box center [37, 239] width 26 height 6
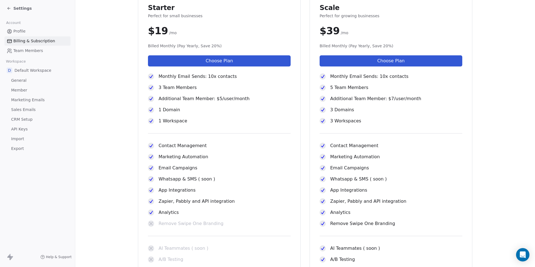
scroll to position [132, 0]
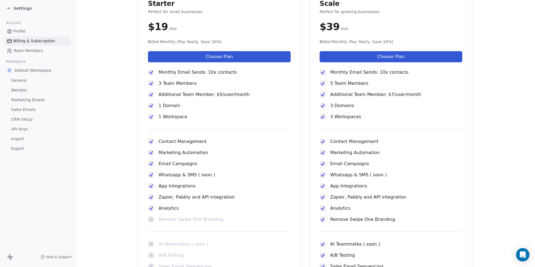
click at [25, 72] on span "Default Workspace" at bounding box center [32, 71] width 37 height 6
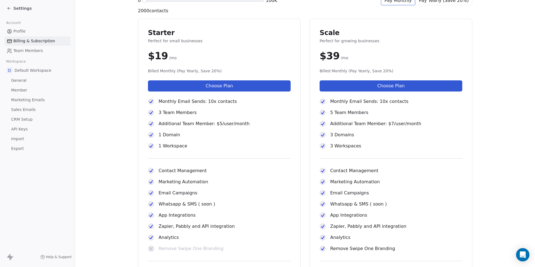
scroll to position [105, 0]
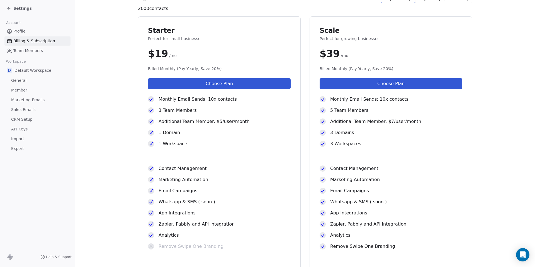
click at [107, 79] on section "Billing & Subscription Manage your plans, billing and usage Current Plan Trial …" at bounding box center [304, 115] width 459 height 441
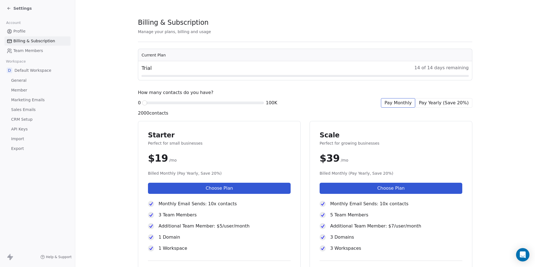
click at [14, 12] on div "Settings" at bounding box center [39, 8] width 64 height 8
click at [13, 5] on div "Settings" at bounding box center [39, 8] width 64 height 8
click at [9, 8] on icon at bounding box center [9, 8] width 4 height 4
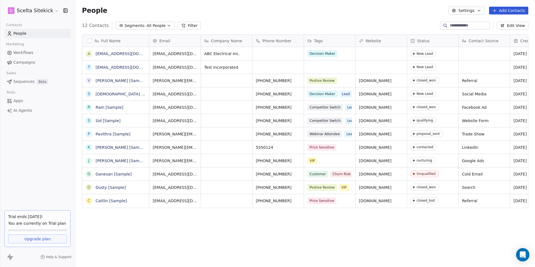
scroll to position [235, 459]
click at [50, 11] on html "D Scelta Sitekick Contacts People Marketing Workflows Campaigns Sales Sequences…" at bounding box center [267, 133] width 535 height 267
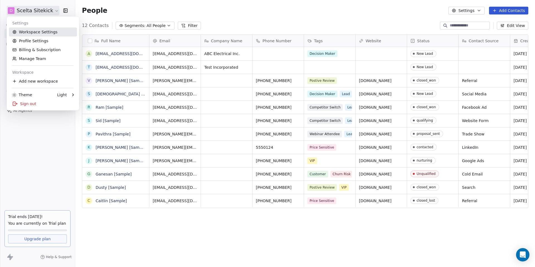
click at [30, 31] on link "Workspace Settings" at bounding box center [43, 32] width 68 height 9
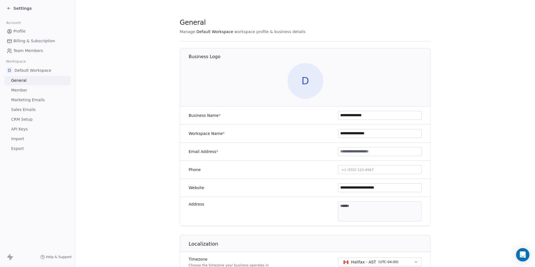
click at [310, 77] on span "D" at bounding box center [305, 81] width 36 height 36
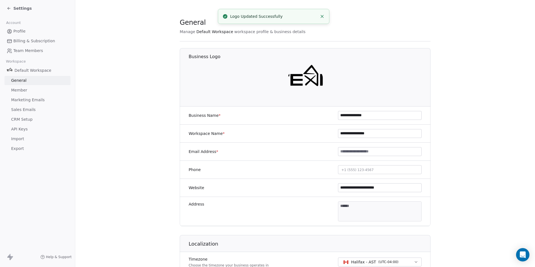
click at [302, 79] on img at bounding box center [305, 81] width 36 height 36
click at [308, 68] on img at bounding box center [305, 81] width 36 height 36
click at [457, 84] on section "**********" at bounding box center [304, 260] width 459 height 521
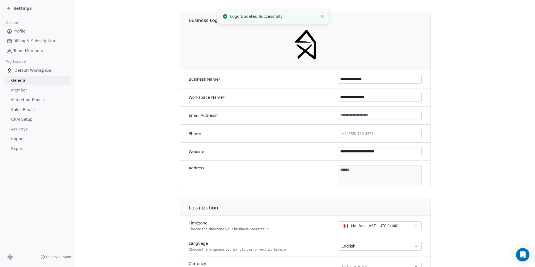
scroll to position [53, 0]
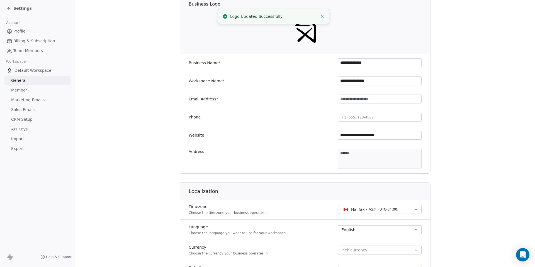
click at [378, 82] on input "**********" at bounding box center [379, 81] width 83 height 8
type input "********"
click at [380, 99] on input at bounding box center [379, 99] width 83 height 8
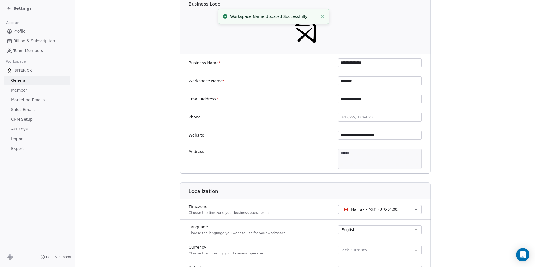
type input "**********"
click at [459, 104] on section "**********" at bounding box center [304, 207] width 459 height 521
click at [374, 120] on button "+1 (555) 123-4567" at bounding box center [380, 117] width 84 height 9
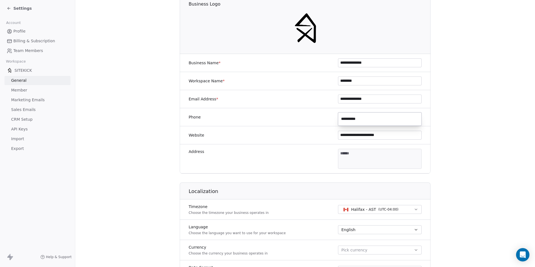
type input "**********"
click at [469, 112] on html "**********" at bounding box center [267, 133] width 535 height 267
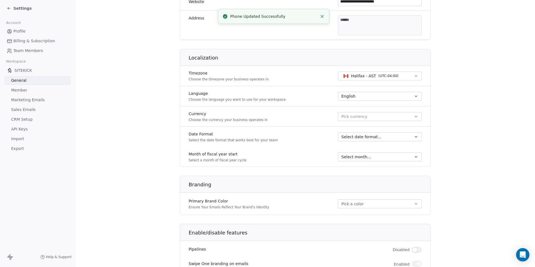
scroll to position [187, 0]
click at [373, 77] on span "Halifax - AST" at bounding box center [363, 76] width 25 height 6
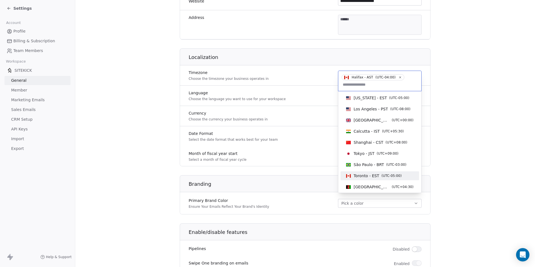
click at [359, 177] on span "Toronto - EST" at bounding box center [366, 176] width 26 height 6
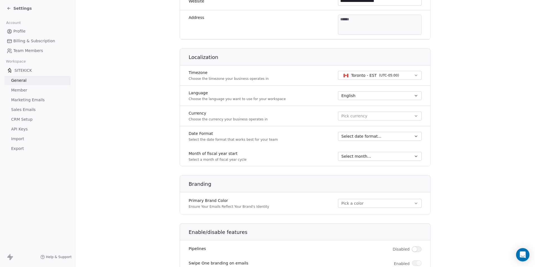
click at [432, 114] on section "**********" at bounding box center [304, 73] width 459 height 521
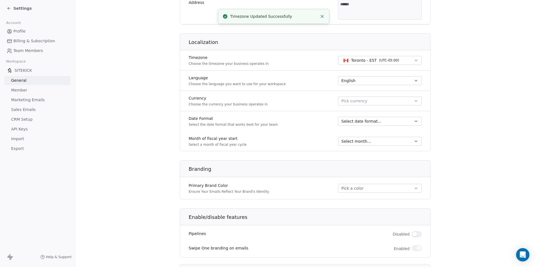
scroll to position [207, 0]
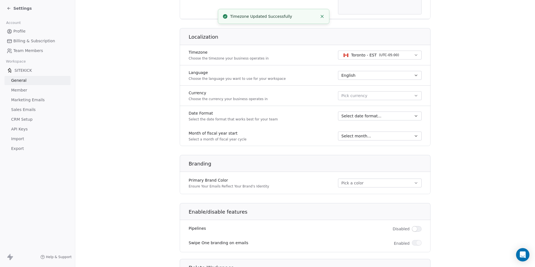
click at [364, 96] on span "Pick currency" at bounding box center [354, 96] width 26 height 6
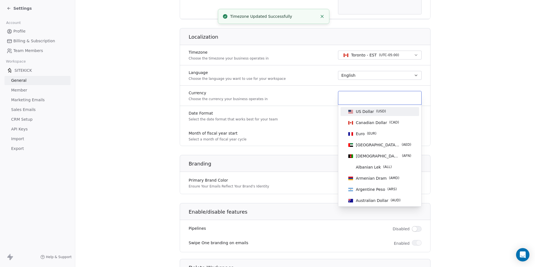
click at [450, 91] on html "**********" at bounding box center [267, 133] width 535 height 267
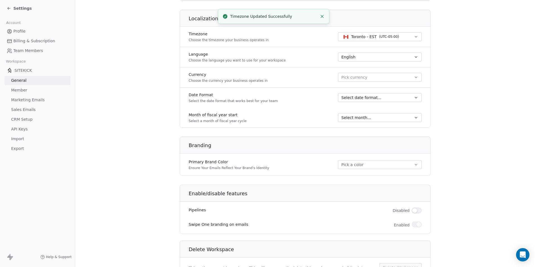
scroll to position [239, 0]
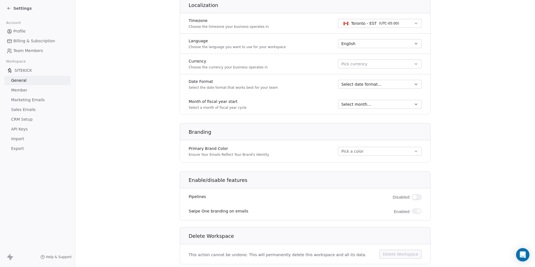
click at [388, 86] on div "Select date format..." at bounding box center [376, 85] width 70 height 6
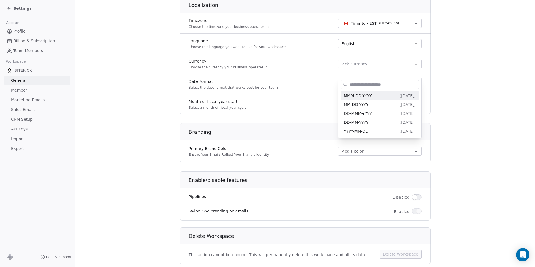
click at [452, 92] on html "**********" at bounding box center [267, 133] width 535 height 267
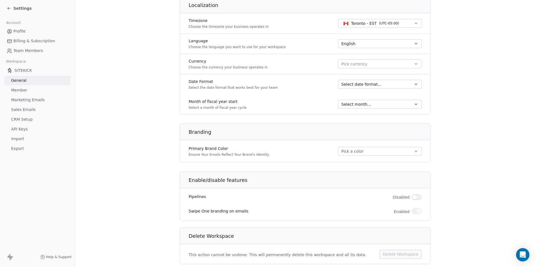
scroll to position [254, 0]
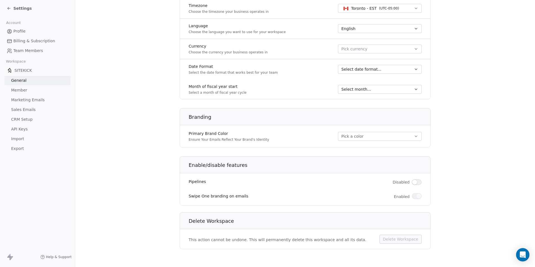
click at [381, 138] on button "Pick a color" at bounding box center [380, 136] width 84 height 9
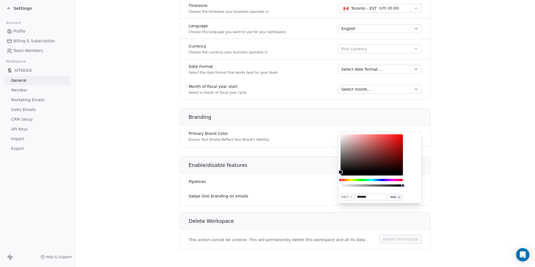
click at [340, 172] on div "Color" at bounding box center [340, 172] width 4 height 4
type input "*******"
drag, startPoint x: 340, startPoint y: 173, endPoint x: 338, endPoint y: 177, distance: 5.0
click at [338, 178] on div "HEX ******* ***" at bounding box center [380, 168] width 84 height 72
click at [437, 167] on section "**********" at bounding box center [304, 6] width 459 height 521
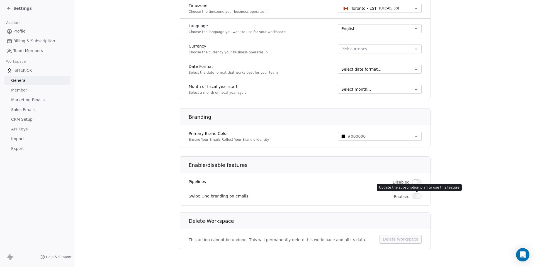
click at [444, 202] on section "**********" at bounding box center [304, 6] width 459 height 521
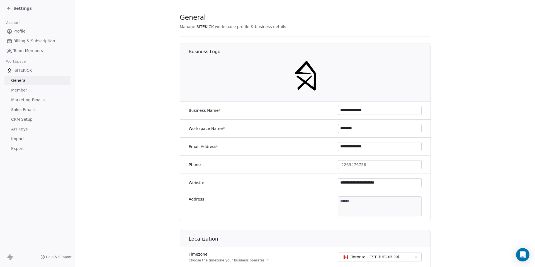
scroll to position [0, 0]
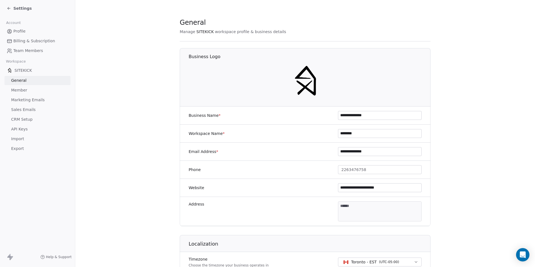
click at [100, 43] on section "**********" at bounding box center [304, 260] width 459 height 521
click at [27, 91] on link "Member" at bounding box center [37, 90] width 66 height 9
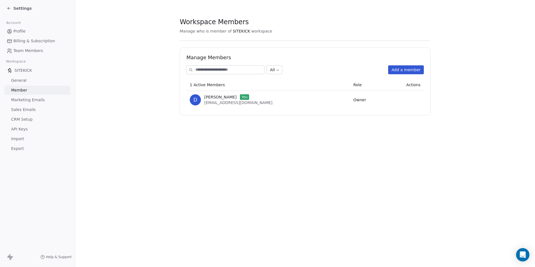
click at [32, 102] on span "Marketing Emails" at bounding box center [27, 100] width 33 height 6
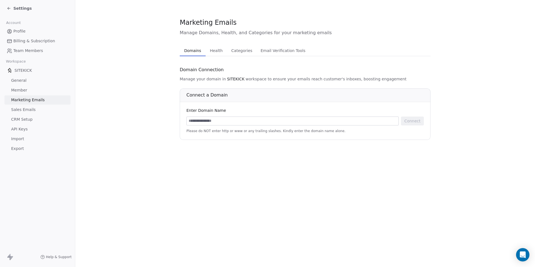
click at [29, 112] on span "Sales Emails" at bounding box center [23, 110] width 25 height 6
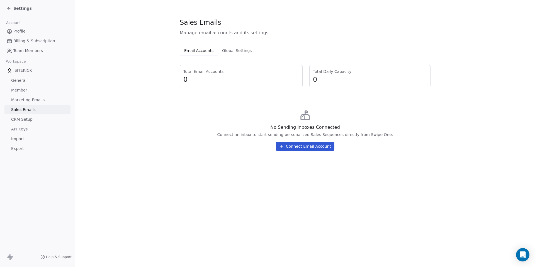
click at [29, 119] on span "CRM Setup" at bounding box center [21, 120] width 21 height 6
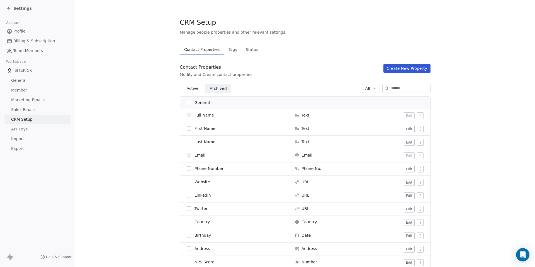
click at [25, 127] on span "API Keys" at bounding box center [19, 129] width 16 height 6
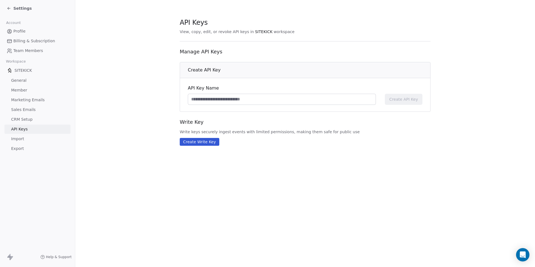
click at [23, 121] on span "CRM Setup" at bounding box center [21, 120] width 21 height 6
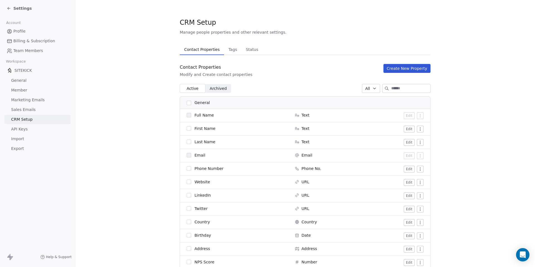
click at [27, 70] on span "SITEKICK" at bounding box center [23, 71] width 18 height 6
click at [14, 8] on span "Settings" at bounding box center [22, 9] width 18 height 6
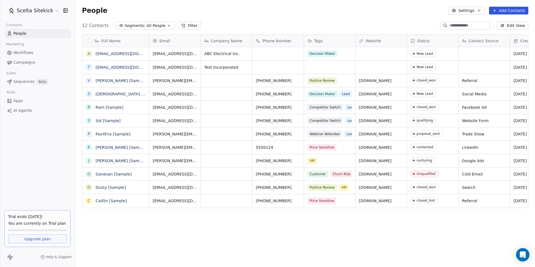
scroll to position [235, 459]
click at [90, 82] on button "grid" at bounding box center [89, 81] width 4 height 4
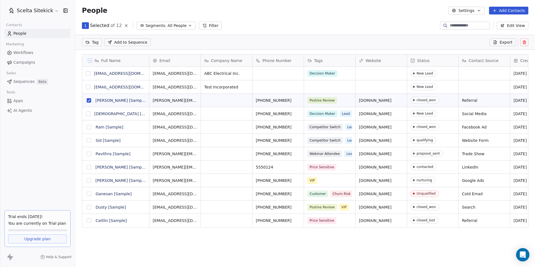
click at [89, 112] on button "grid" at bounding box center [88, 114] width 4 height 4
click at [89, 126] on button "grid" at bounding box center [89, 127] width 4 height 4
click at [88, 142] on button "grid" at bounding box center [89, 140] width 4 height 4
click at [90, 154] on button "grid" at bounding box center [89, 154] width 4 height 4
click at [90, 166] on button "grid" at bounding box center [89, 167] width 4 height 4
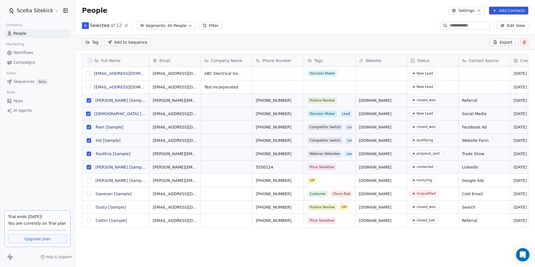
click at [90, 181] on button "grid" at bounding box center [89, 180] width 4 height 4
click at [89, 194] on button "grid" at bounding box center [89, 194] width 4 height 4
click at [525, 43] on icon at bounding box center [524, 42] width 4 height 4
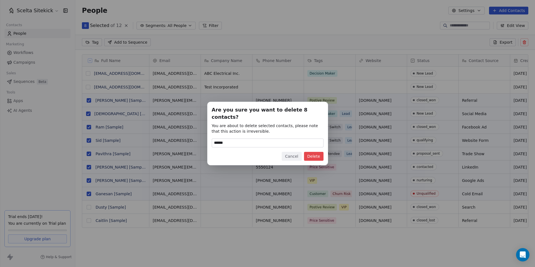
type input "******"
click at [312, 152] on button "Delete" at bounding box center [313, 156] width 19 height 9
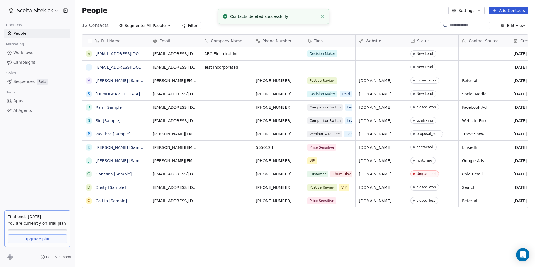
scroll to position [235, 459]
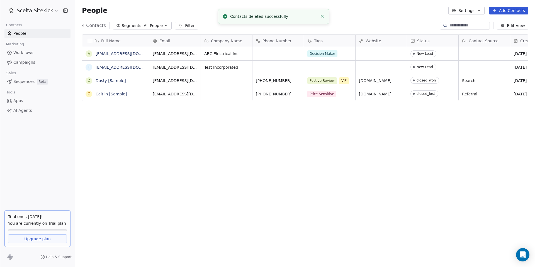
click at [199, 142] on div "Full Name a ave@scelta.ca t test@dmill.com D Dusty [Sample] C Caitlin [Sample] …" at bounding box center [304, 147] width 459 height 235
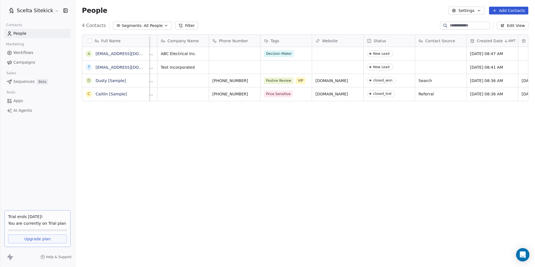
scroll to position [0, 0]
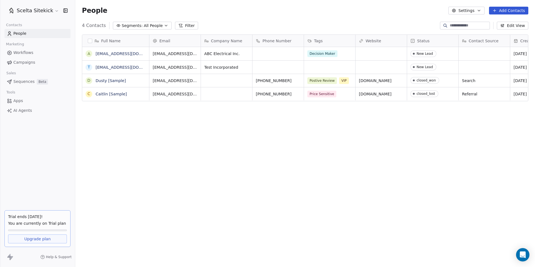
click at [19, 111] on span "AI Agents" at bounding box center [22, 111] width 19 height 6
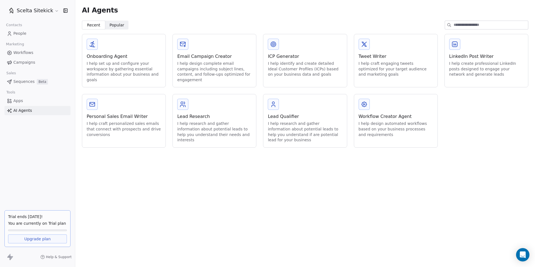
click at [203, 173] on div "AI Agents Recent Recent Popular Popular Onboarding Agent I help set up and conf…" at bounding box center [304, 133] width 459 height 267
click at [149, 65] on div "I help set up and configure your workspace by gathering essential information a…" at bounding box center [124, 72] width 74 height 22
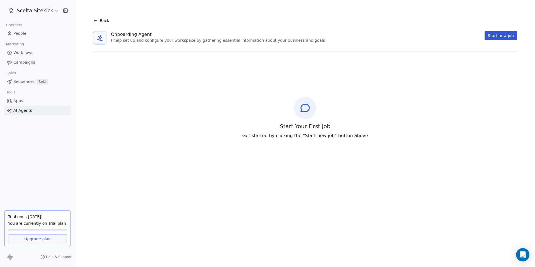
click at [104, 23] on span "Back" at bounding box center [104, 21] width 9 height 6
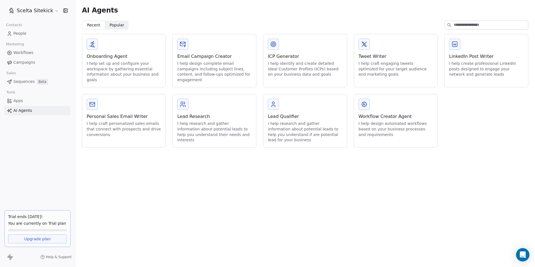
click at [155, 74] on div "I help set up and configure your workspace by gathering essential information a…" at bounding box center [124, 72] width 74 height 22
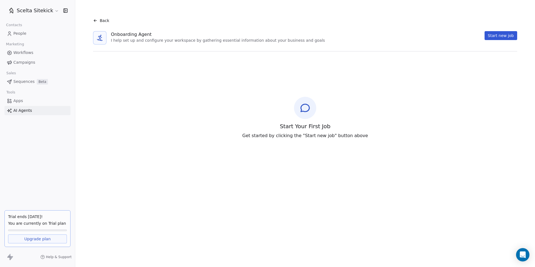
click at [493, 33] on button "Start new job" at bounding box center [500, 35] width 33 height 9
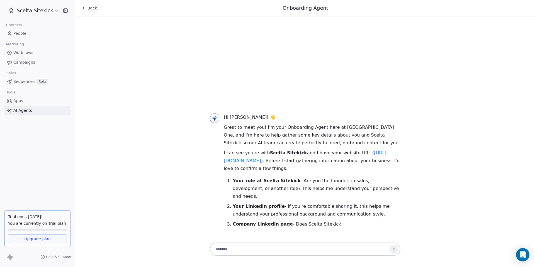
click at [244, 249] on textarea at bounding box center [299, 249] width 174 height 11
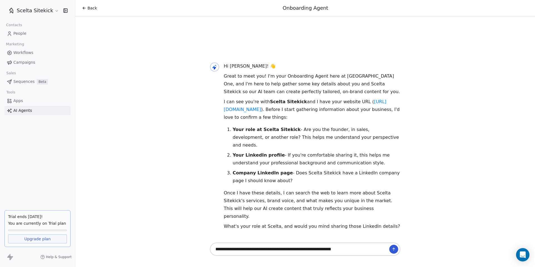
paste textarea "**********"
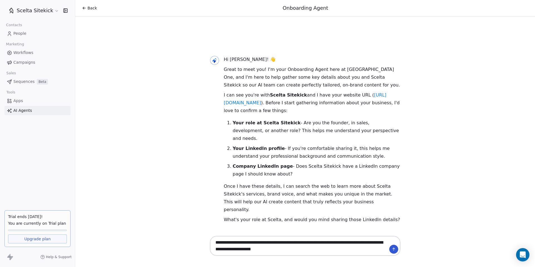
click at [310, 244] on textarea "**********" at bounding box center [299, 246] width 174 height 17
click at [329, 254] on textarea "**********" at bounding box center [299, 246] width 174 height 17
paste textarea "**********"
type textarea "**********"
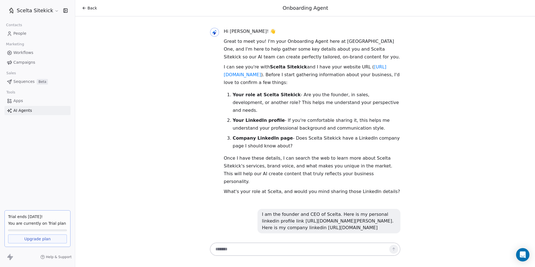
click at [166, 132] on div "Hi David! 👋 Great to meet you! I'm your Onboarding Agent here at Swipe One, and…" at bounding box center [304, 128] width 459 height 225
drag, startPoint x: 363, startPoint y: 227, endPoint x: 262, endPoint y: 205, distance: 103.5
click at [262, 211] on div "I am the founder and CEO of Scelta. Here is my personal linkedin profile link […" at bounding box center [329, 221] width 134 height 20
copy div "I am the founder and CEO of Scelta. Here is my personal linkedin profile link […"
click at [248, 251] on textarea at bounding box center [299, 249] width 174 height 11
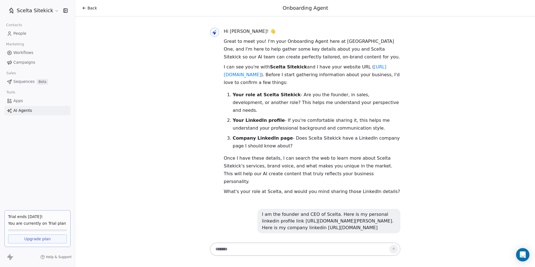
paste textarea "**********"
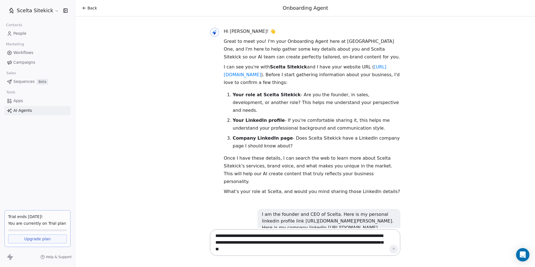
type textarea "**********"
click at [400, 249] on div "**********" at bounding box center [305, 242] width 190 height 27
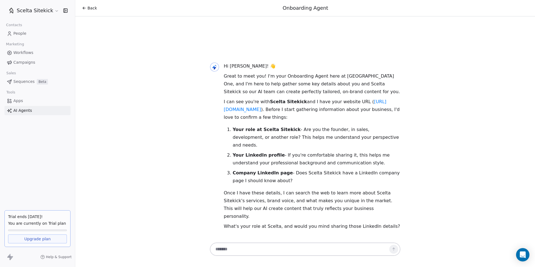
click at [251, 254] on textarea at bounding box center [299, 249] width 174 height 11
paste textarea "**********"
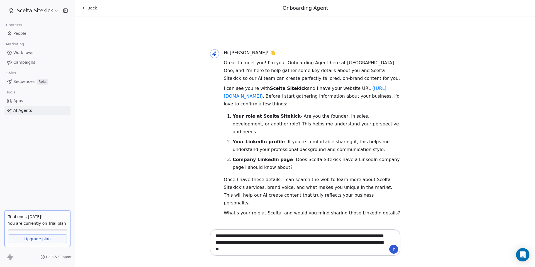
type textarea "**********"
click at [394, 249] on icon at bounding box center [393, 248] width 1 height 1
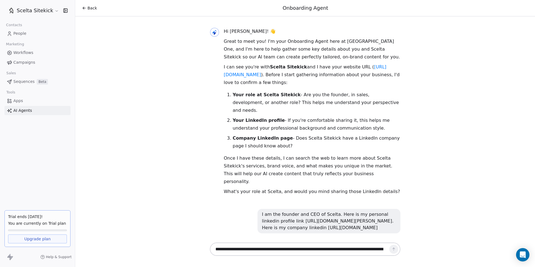
click at [296, 163] on p "Once I have these details, I can search the web to learn more about Scelta Site…" at bounding box center [312, 170] width 177 height 31
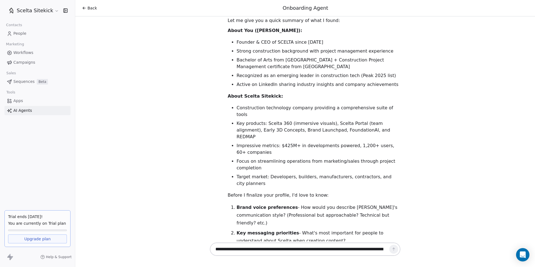
scroll to position [373, 0]
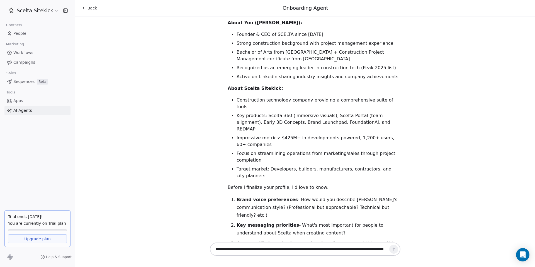
click at [256, 248] on textarea "**********" at bounding box center [299, 249] width 174 height 11
click at [21, 32] on span "People" at bounding box center [19, 34] width 13 height 6
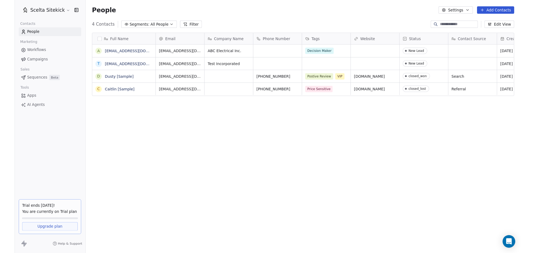
scroll to position [222, 459]
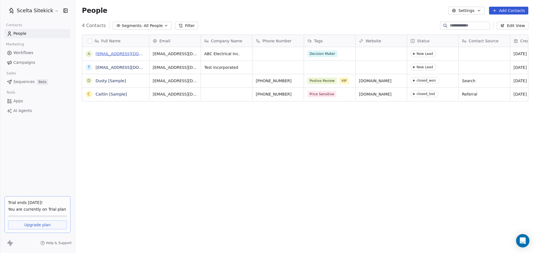
click at [116, 54] on link "[EMAIL_ADDRESS][DOMAIN_NAME]" at bounding box center [130, 54] width 68 height 4
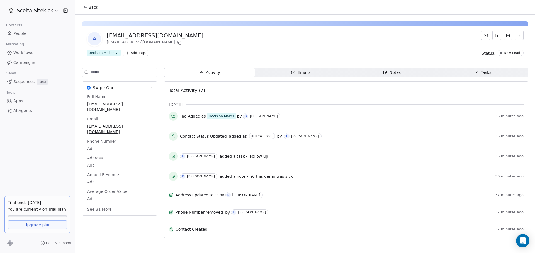
click at [294, 71] on icon "button" at bounding box center [293, 72] width 4 height 4
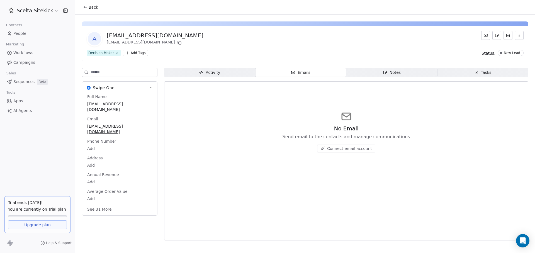
click at [385, 74] on icon "button" at bounding box center [385, 72] width 4 height 4
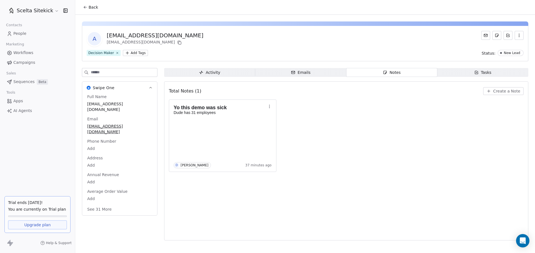
click at [465, 75] on span "Tasks Tasks" at bounding box center [482, 72] width 91 height 9
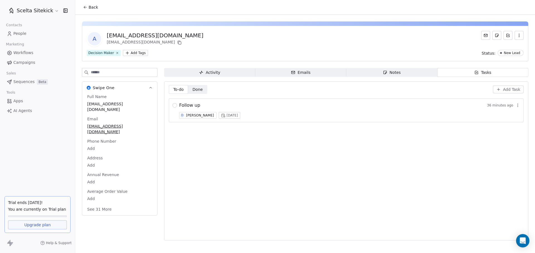
click at [200, 93] on span "Done Done" at bounding box center [197, 89] width 19 height 9
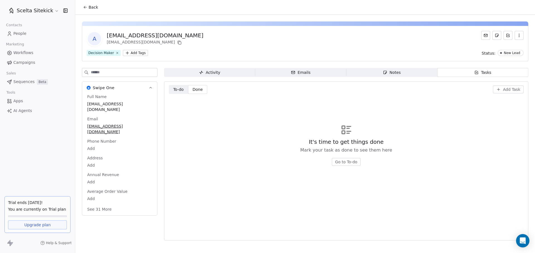
click at [178, 91] on span "To-do" at bounding box center [178, 90] width 11 height 6
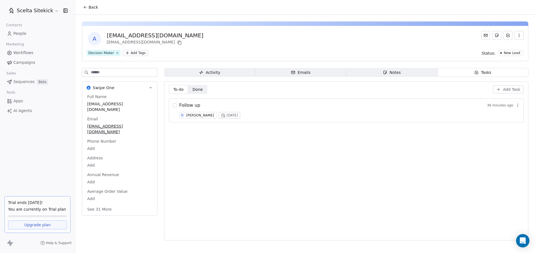
click at [40, 36] on link "People" at bounding box center [37, 33] width 66 height 9
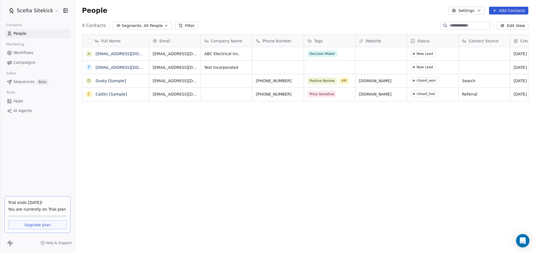
scroll to position [222, 459]
click at [30, 53] on span "Workflows" at bounding box center [23, 53] width 20 height 6
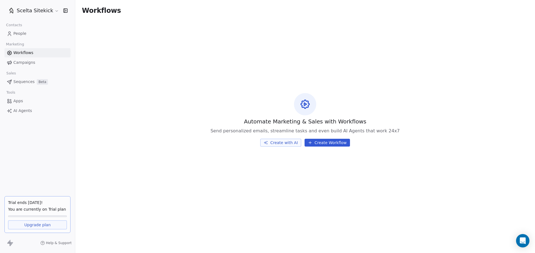
click at [23, 60] on span "Campaigns" at bounding box center [24, 63] width 22 height 6
